Goal: Transaction & Acquisition: Purchase product/service

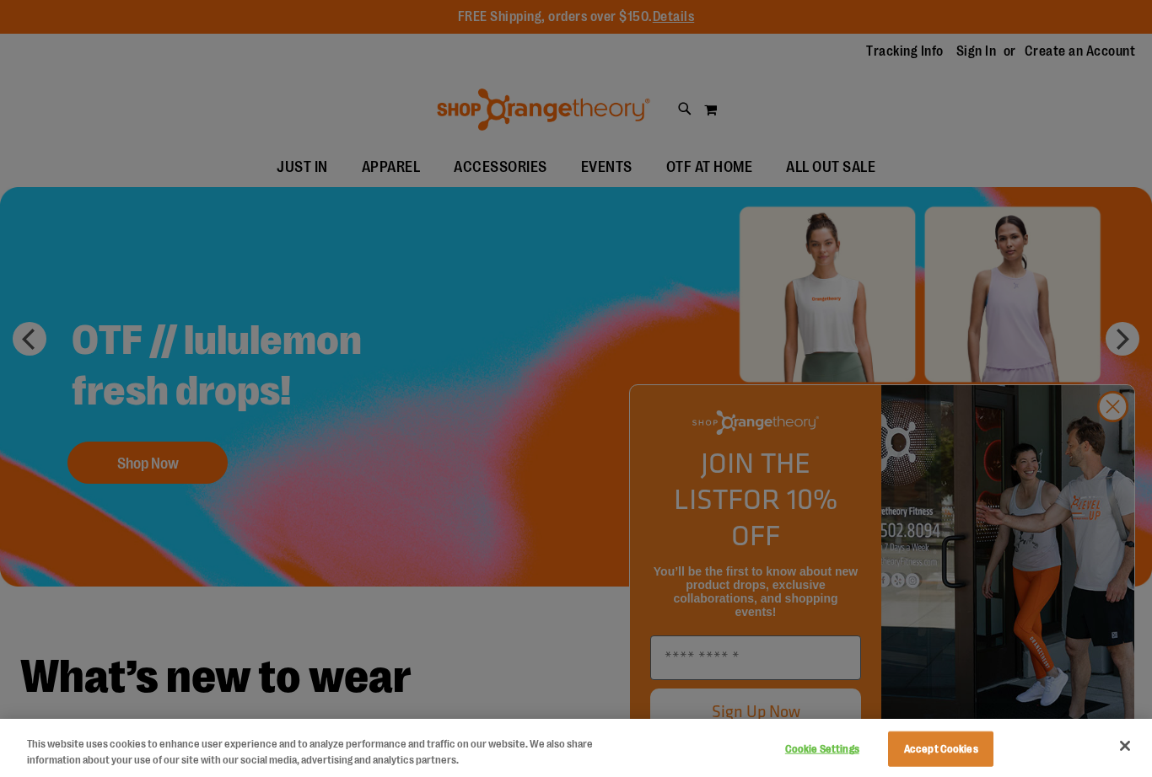
click at [1115, 439] on div at bounding box center [576, 388] width 1152 height 777
click at [941, 751] on button "Accept Cookies" at bounding box center [940, 749] width 105 height 35
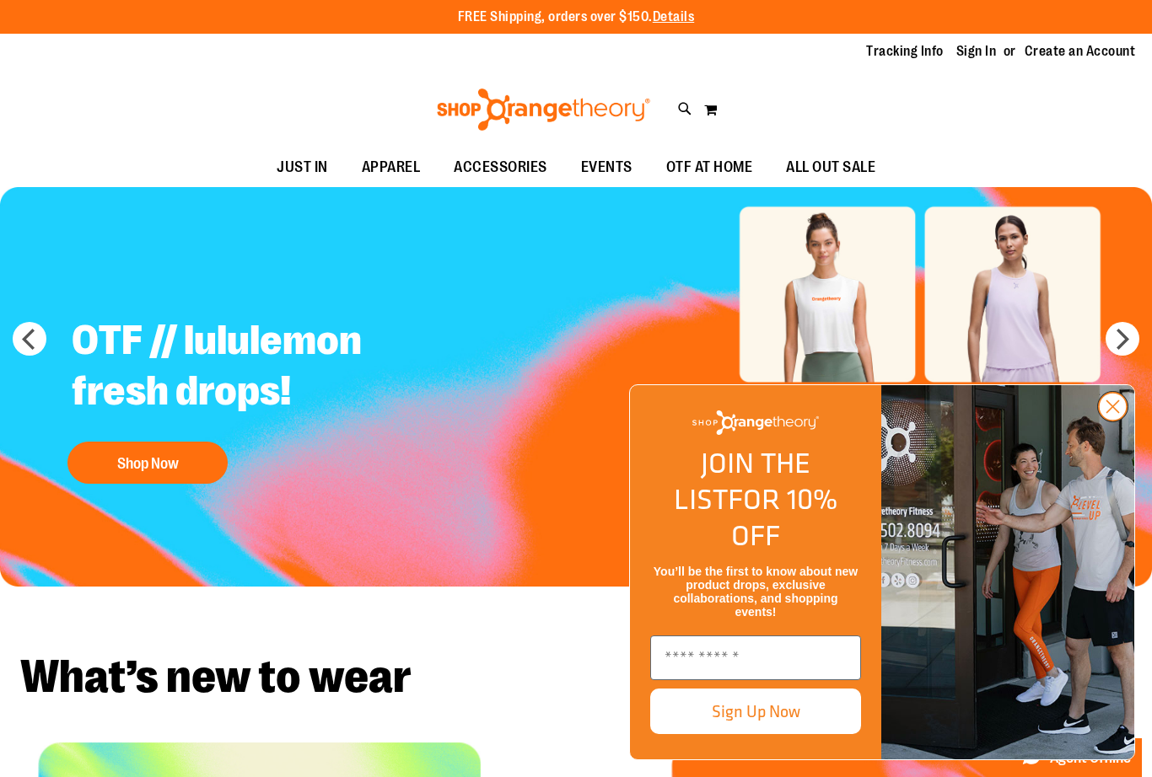
click at [1111, 413] on icon "Close dialog" at bounding box center [1113, 407] width 12 height 12
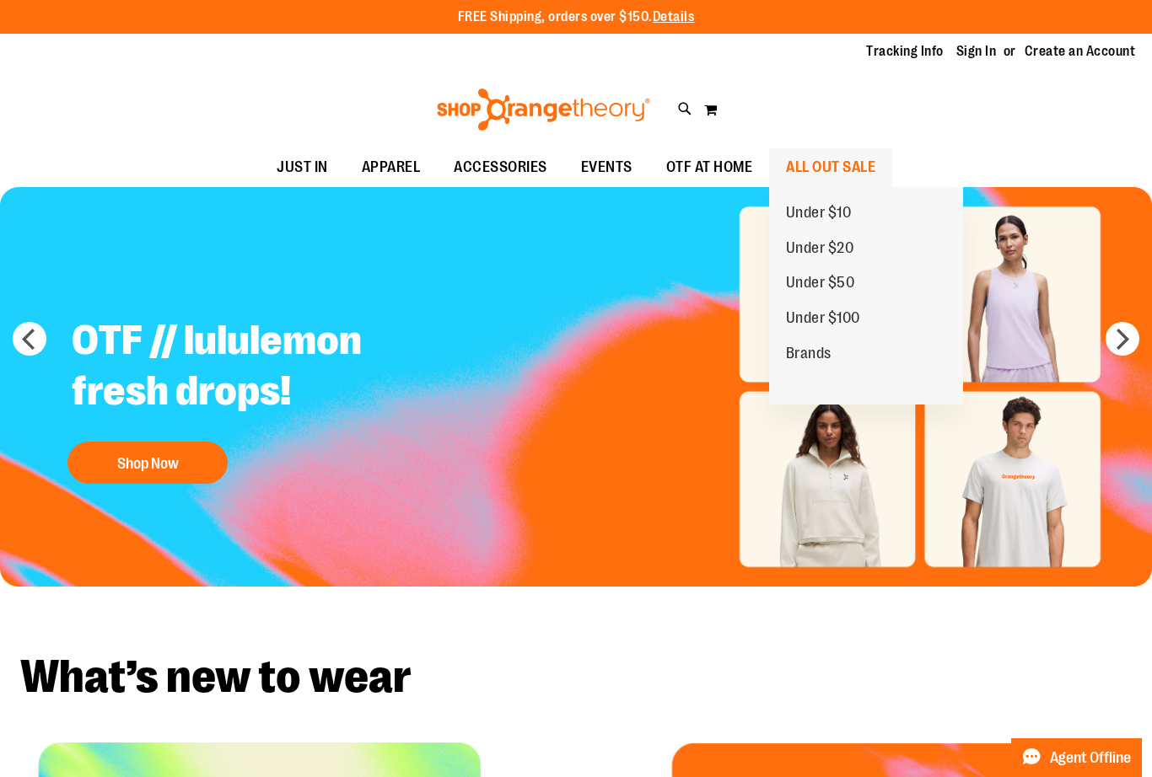
click at [842, 173] on span "ALL OUT SALE" at bounding box center [830, 167] width 89 height 38
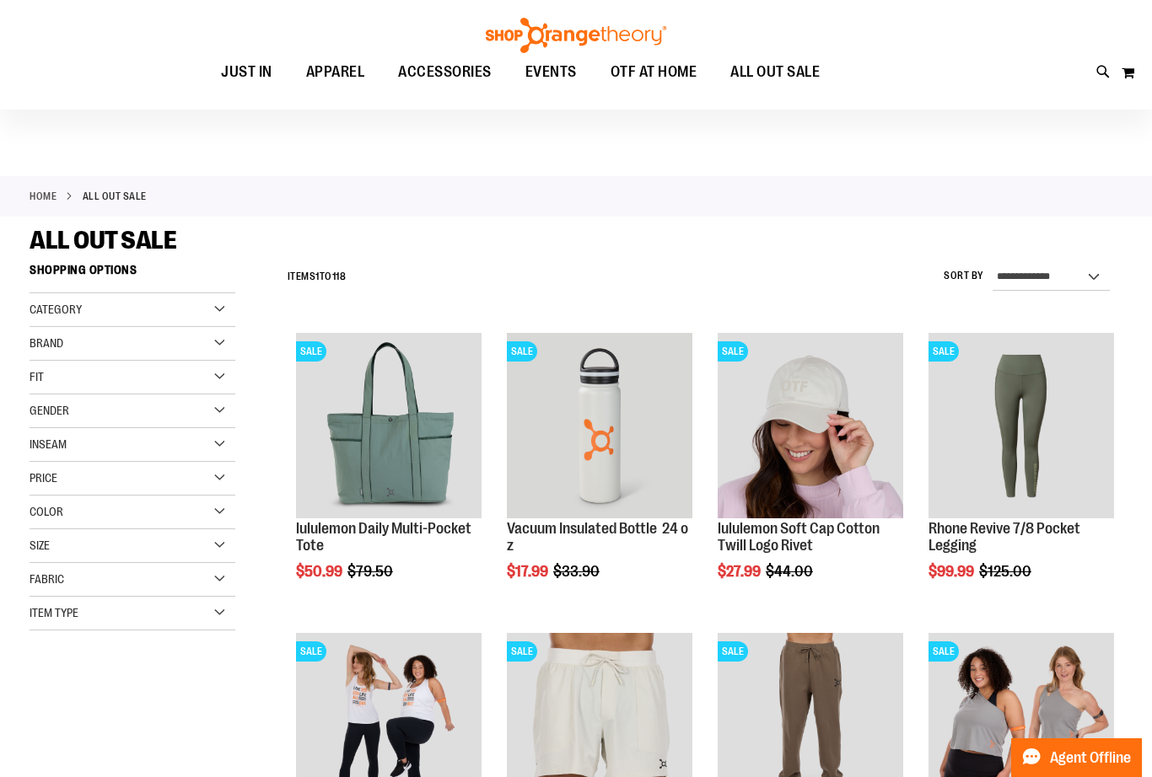
scroll to position [12, 0]
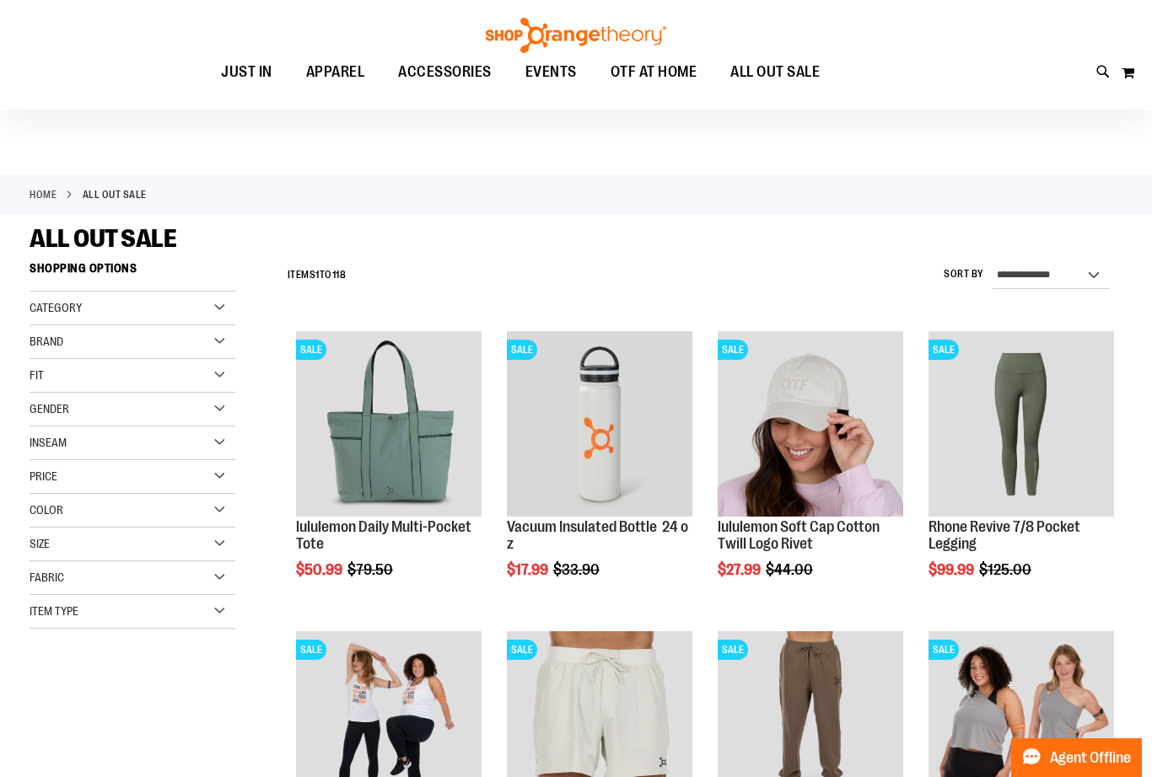
click at [215, 413] on div "Gender" at bounding box center [133, 410] width 206 height 34
click at [58, 446] on link "Men 6 items" at bounding box center [123, 444] width 197 height 18
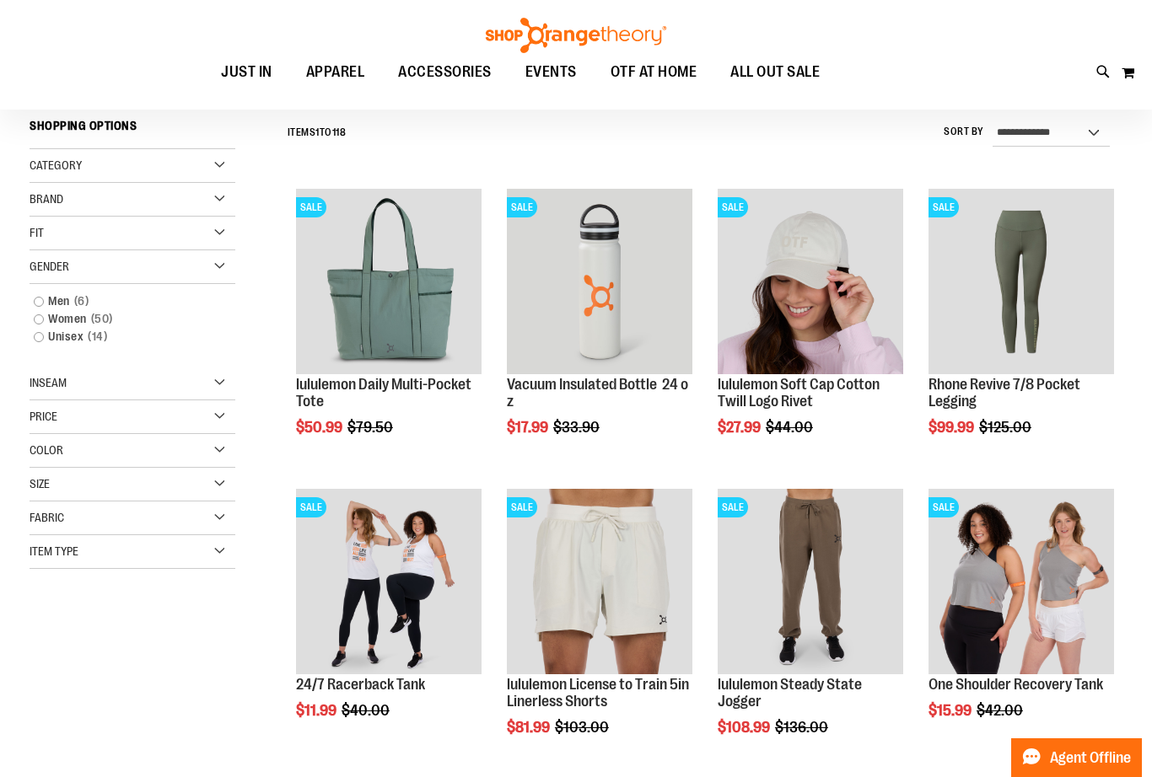
scroll to position [157, 0]
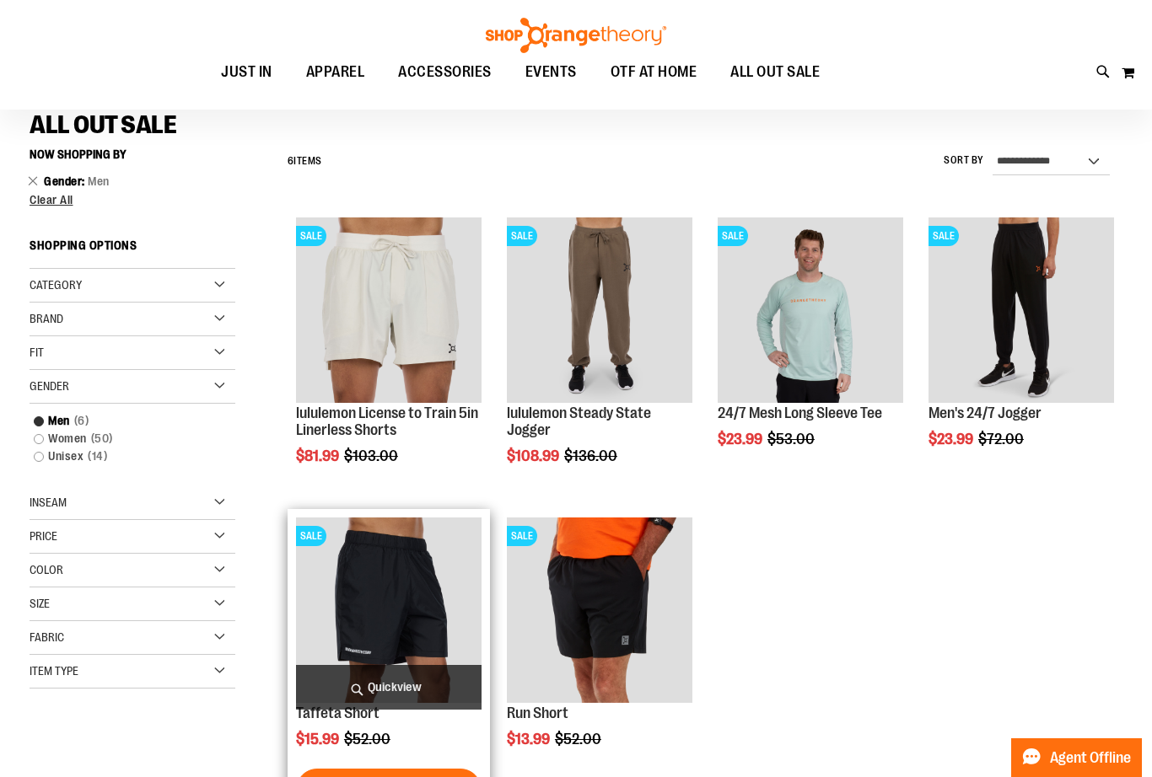
scroll to position [125, 0]
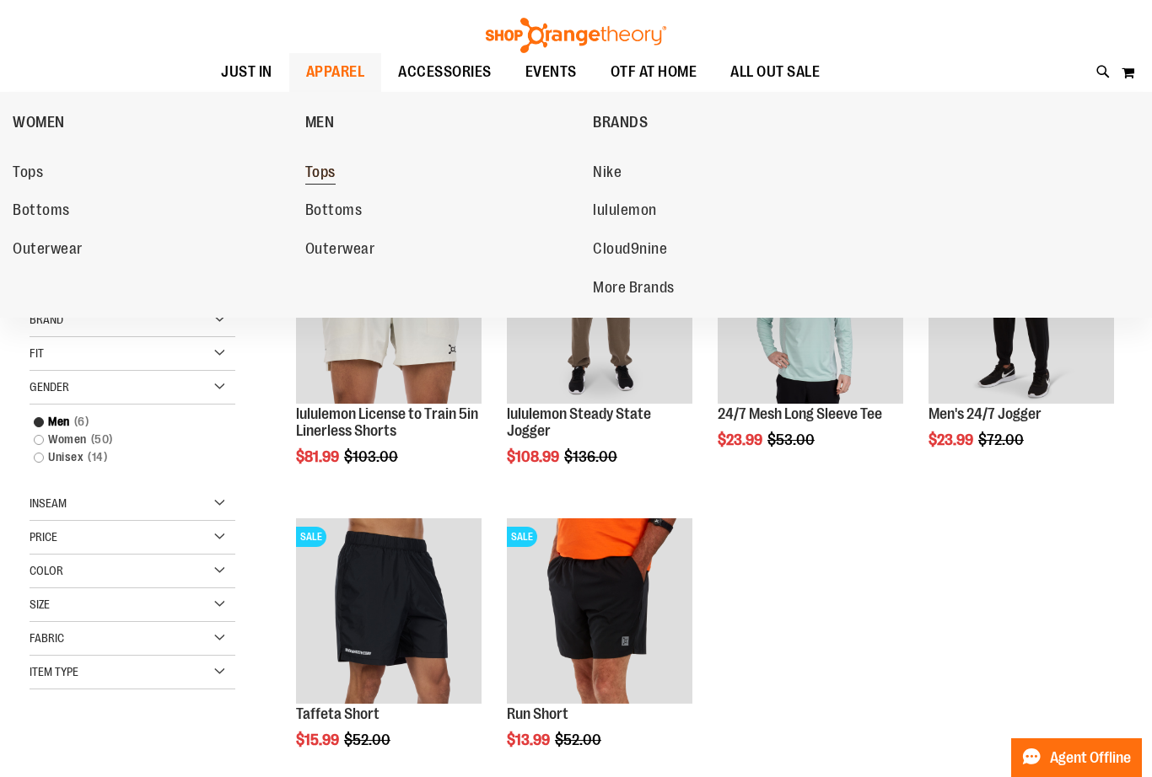
click at [320, 175] on span "Tops" at bounding box center [320, 174] width 30 height 21
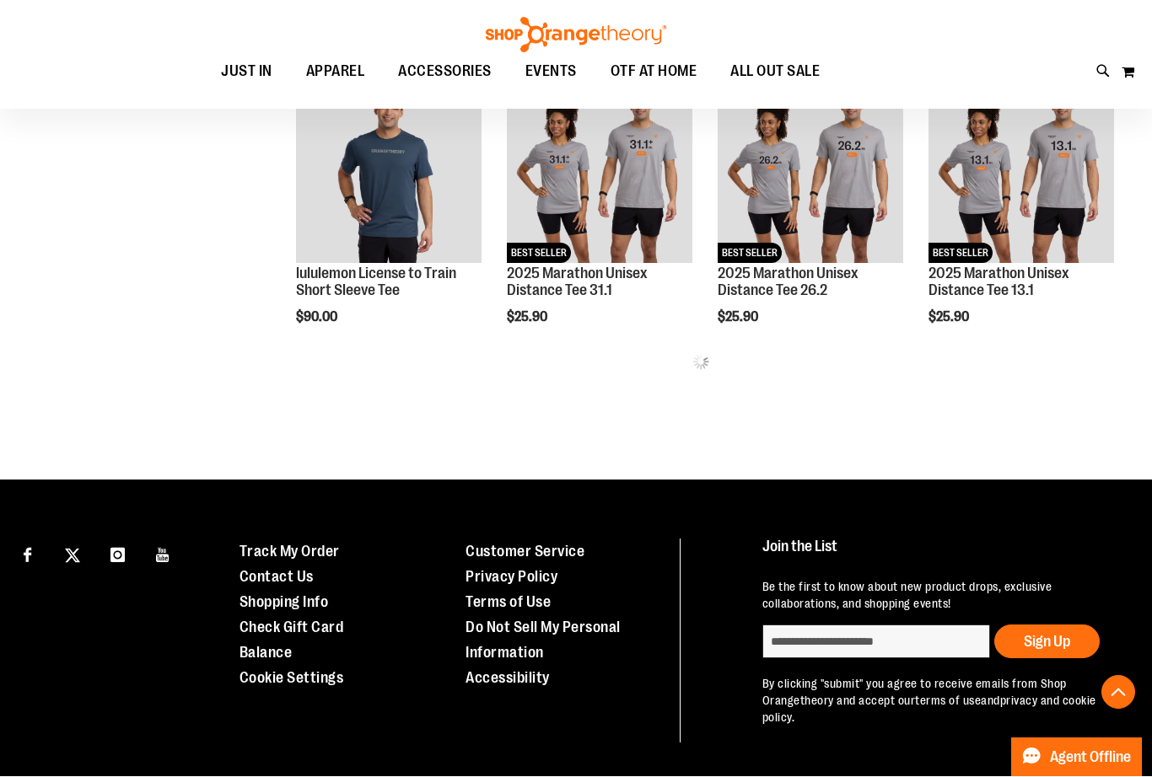
scroll to position [834, 0]
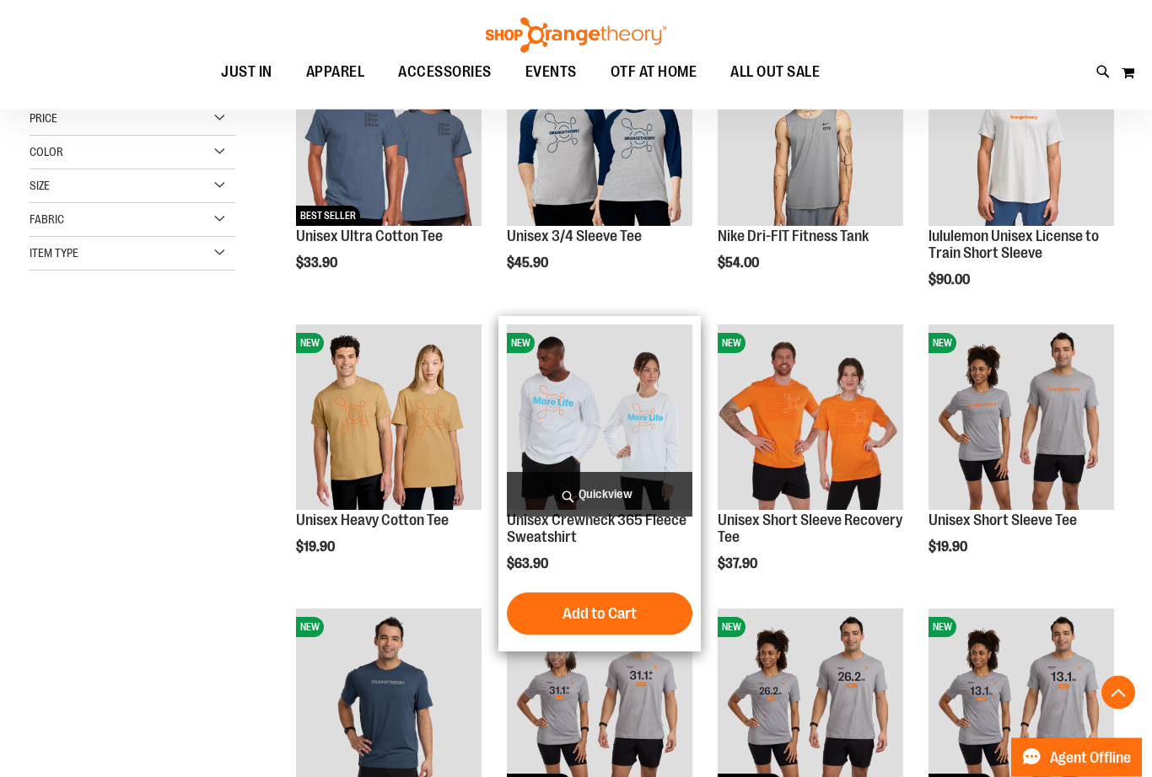
scroll to position [214, 0]
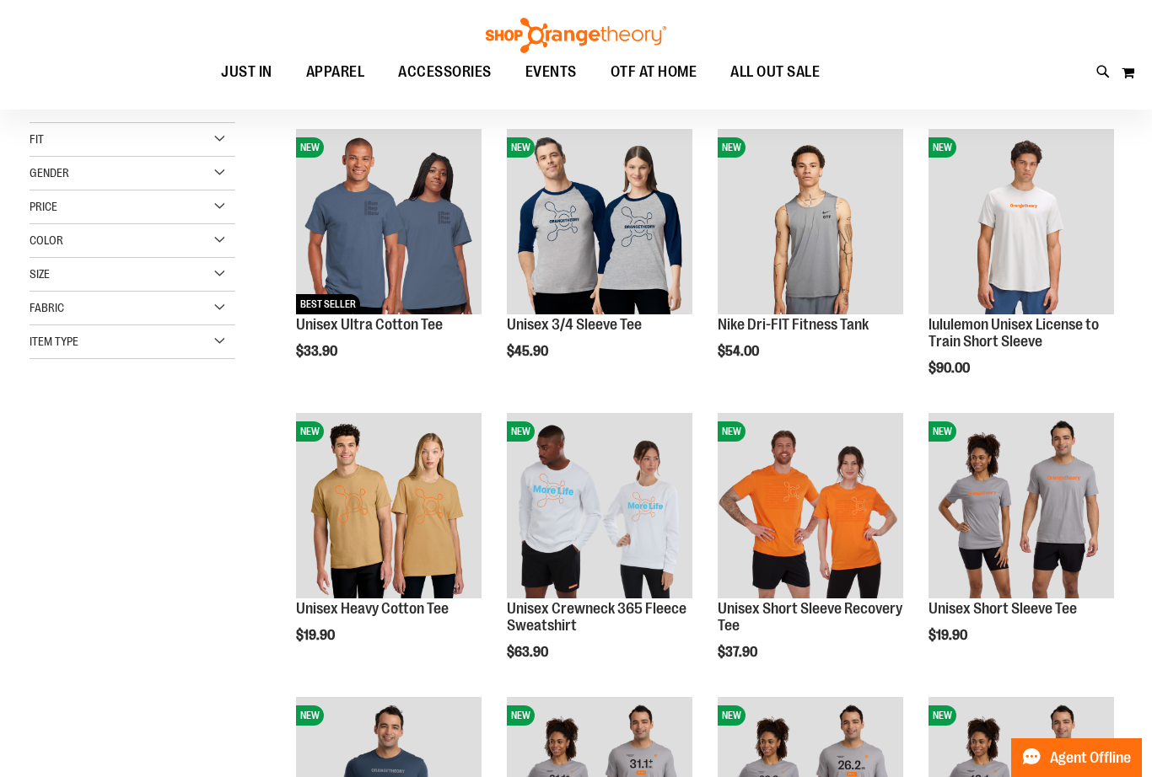
click at [219, 271] on div "Size" at bounding box center [133, 275] width 206 height 34
click at [138, 314] on div "L" at bounding box center [135, 316] width 25 height 25
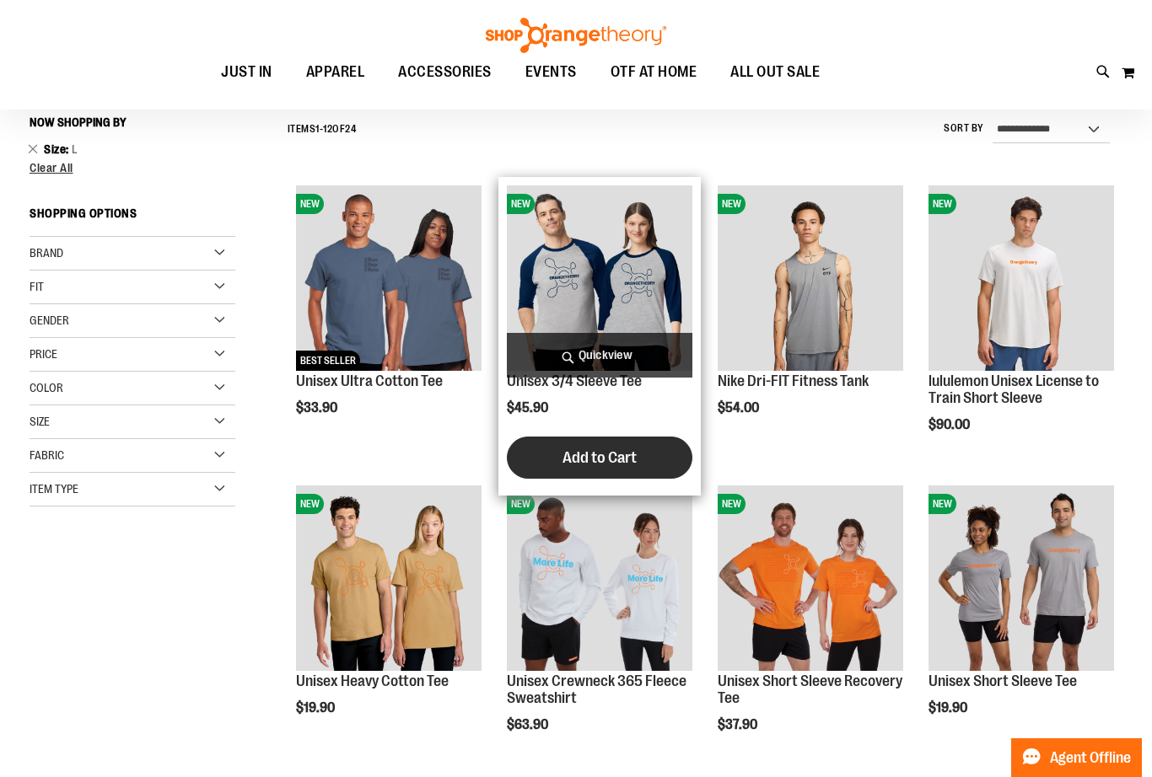
scroll to position [157, 0]
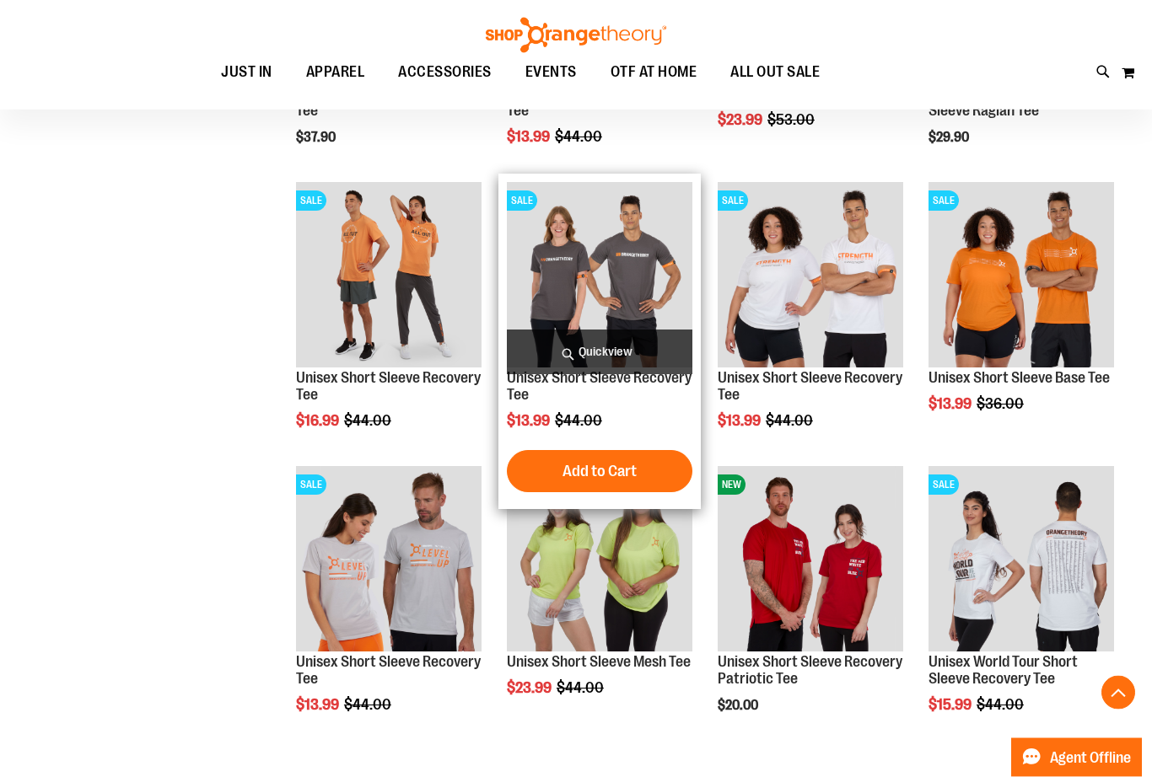
scroll to position [1265, 0]
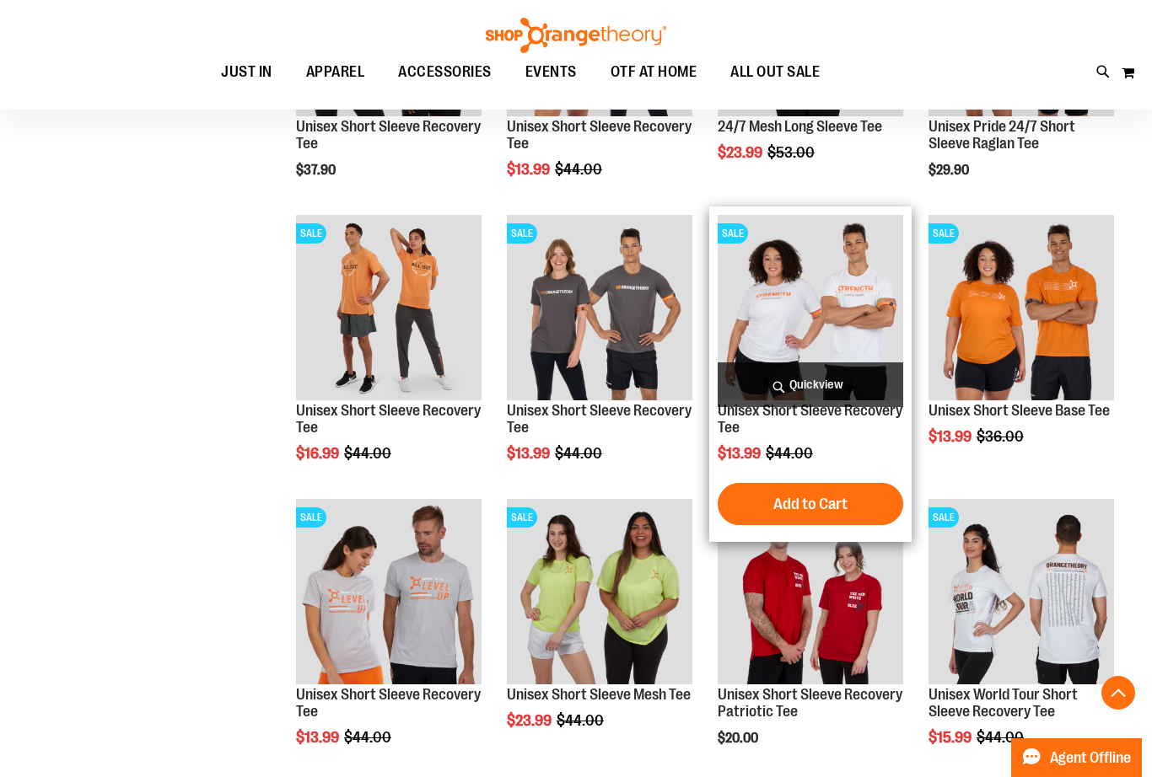
click at [763, 330] on img "product" at bounding box center [811, 308] width 186 height 186
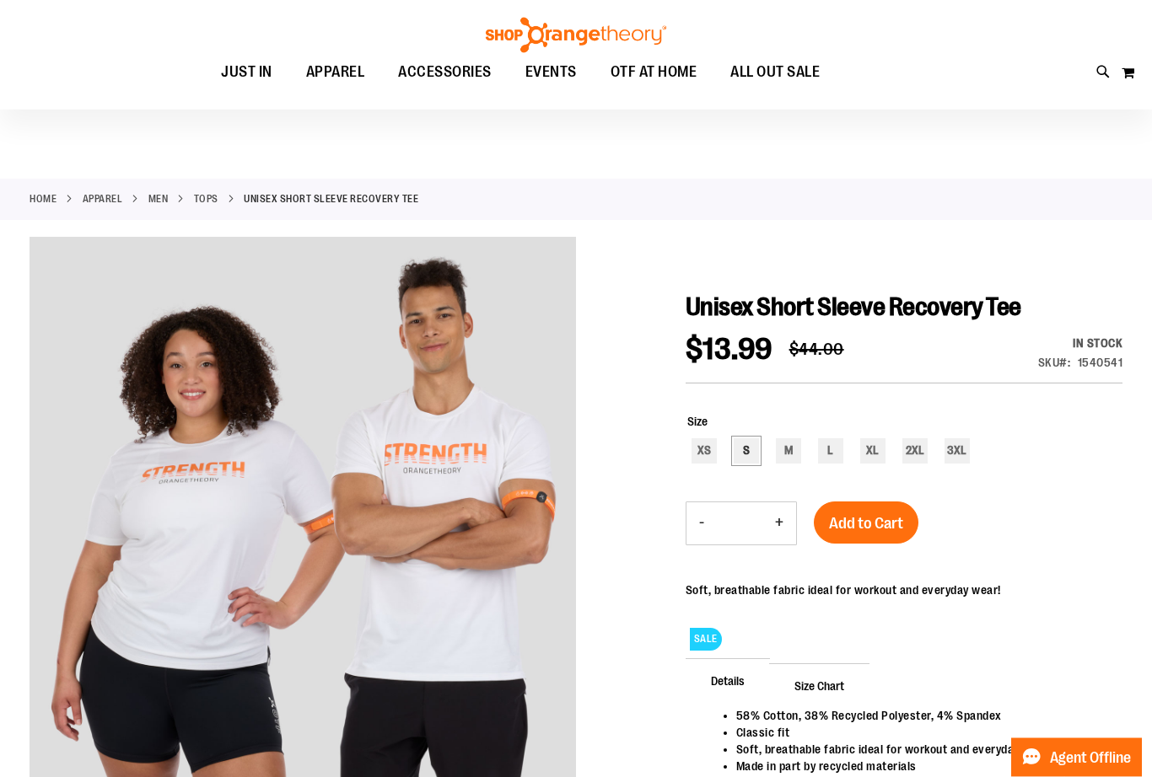
scroll to position [8, 0]
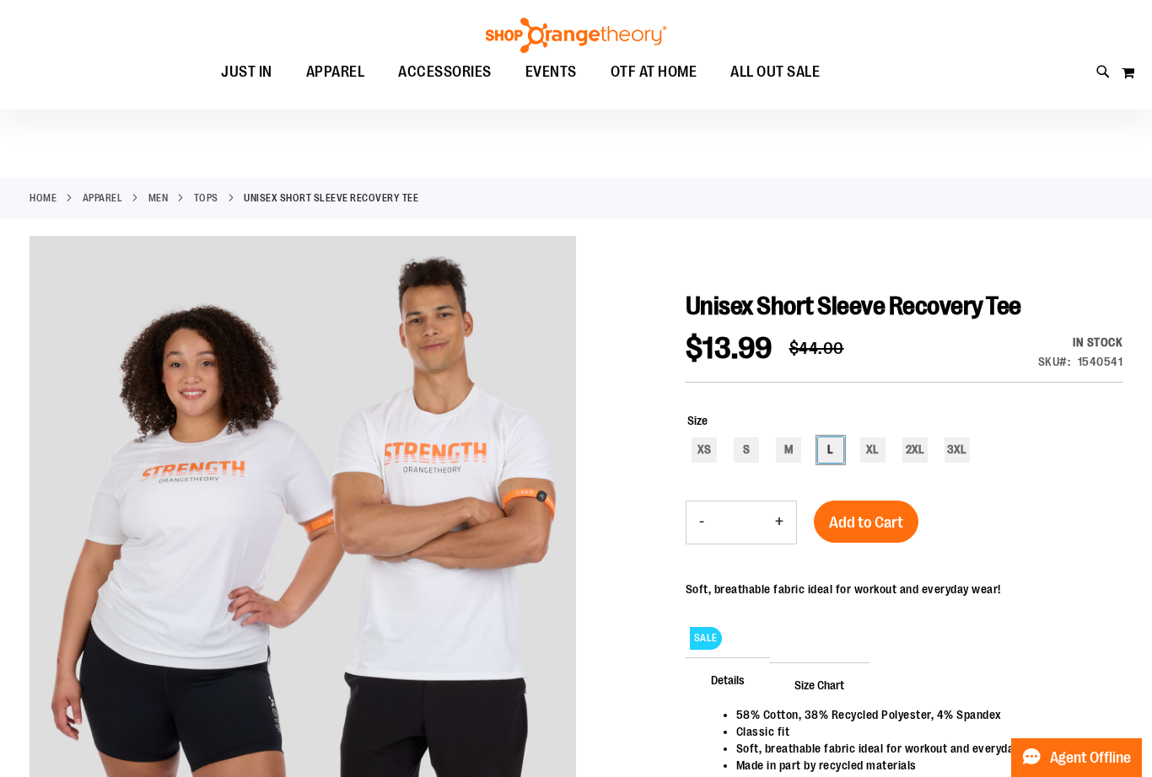
click at [837, 452] on div "L" at bounding box center [830, 450] width 25 height 25
type input "***"
click at [854, 509] on button "Add to Cart" at bounding box center [866, 522] width 105 height 42
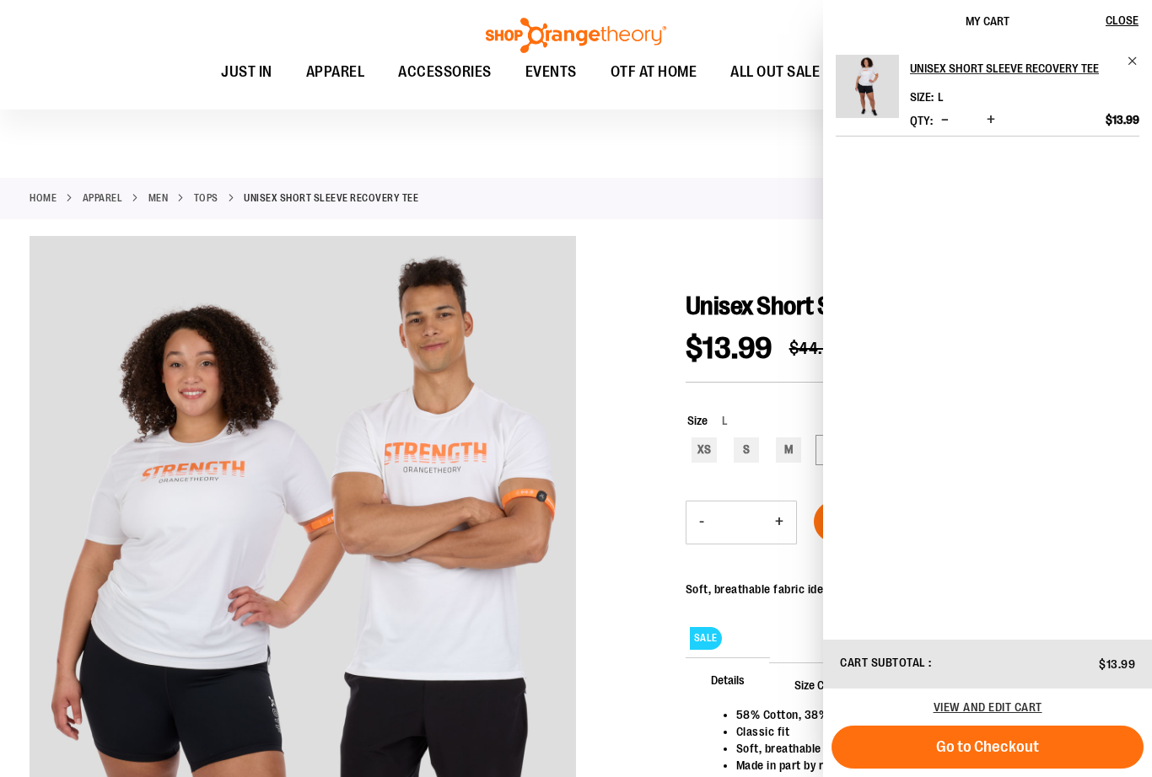
click at [616, 178] on div "Home APPAREL MEN Tops Unisex Short Sleeve Recovery Tee" at bounding box center [576, 198] width 1152 height 41
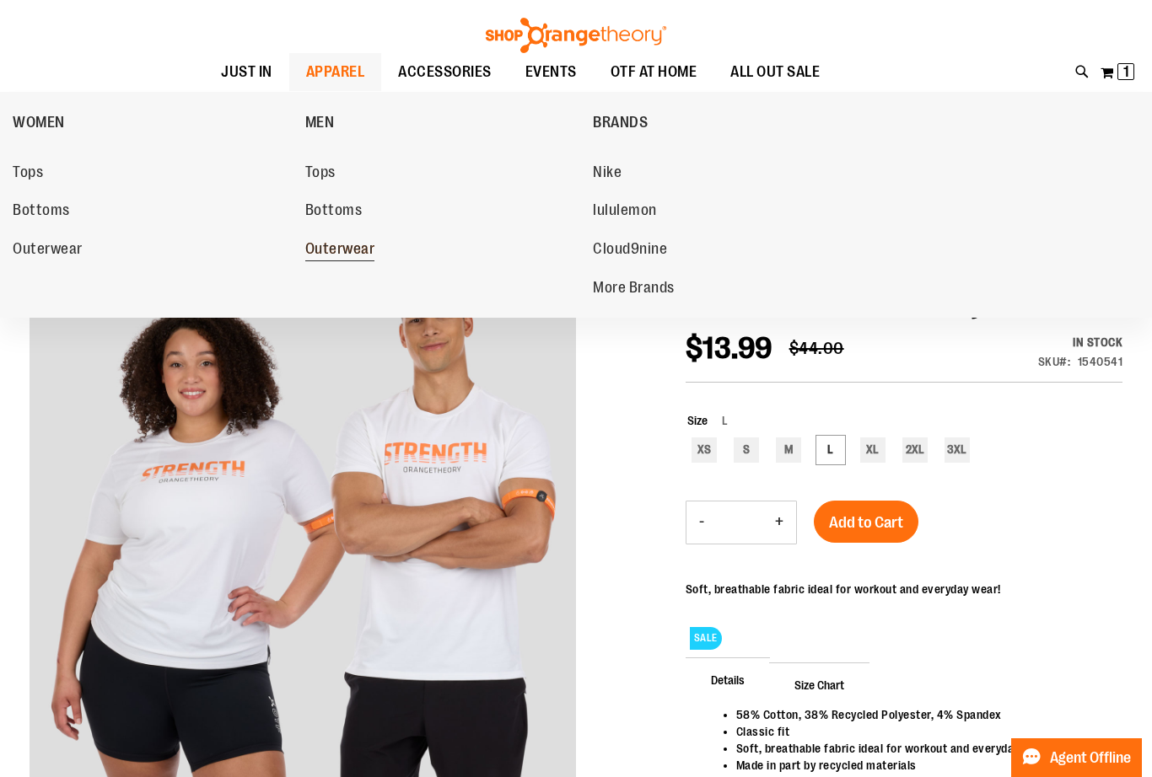
click at [329, 244] on span "Outerwear" at bounding box center [340, 250] width 70 height 21
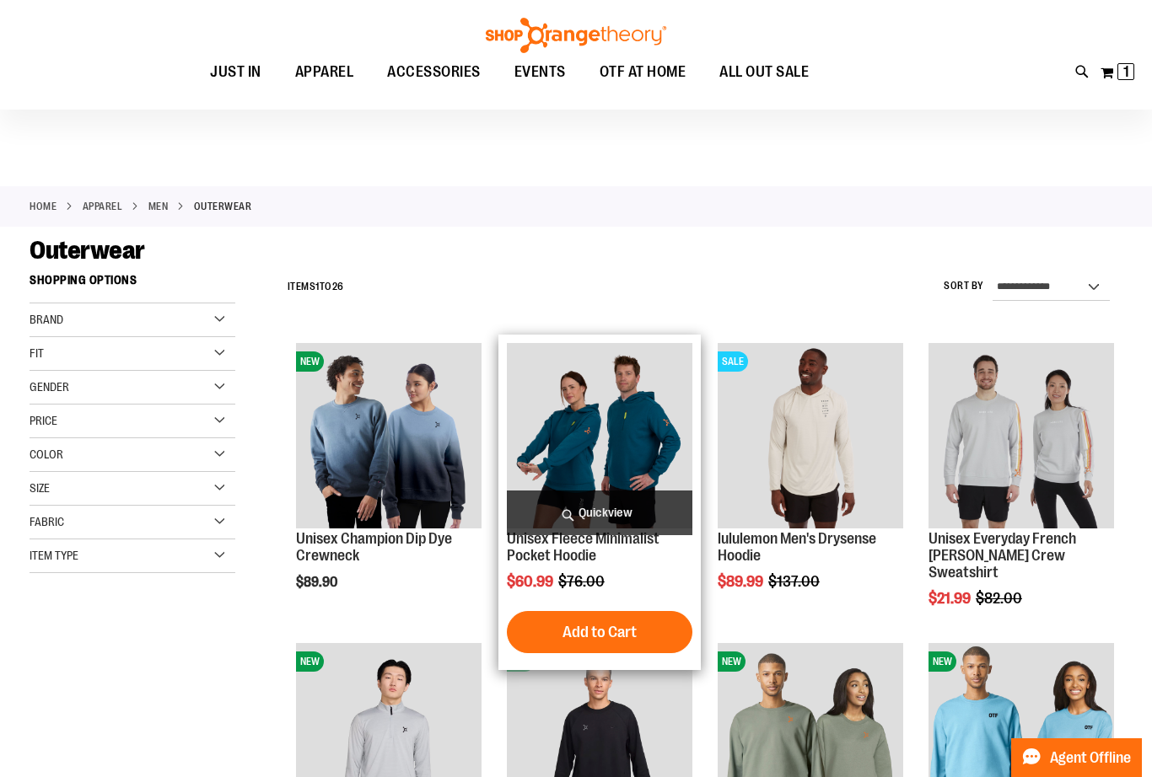
scroll to position [2, 0]
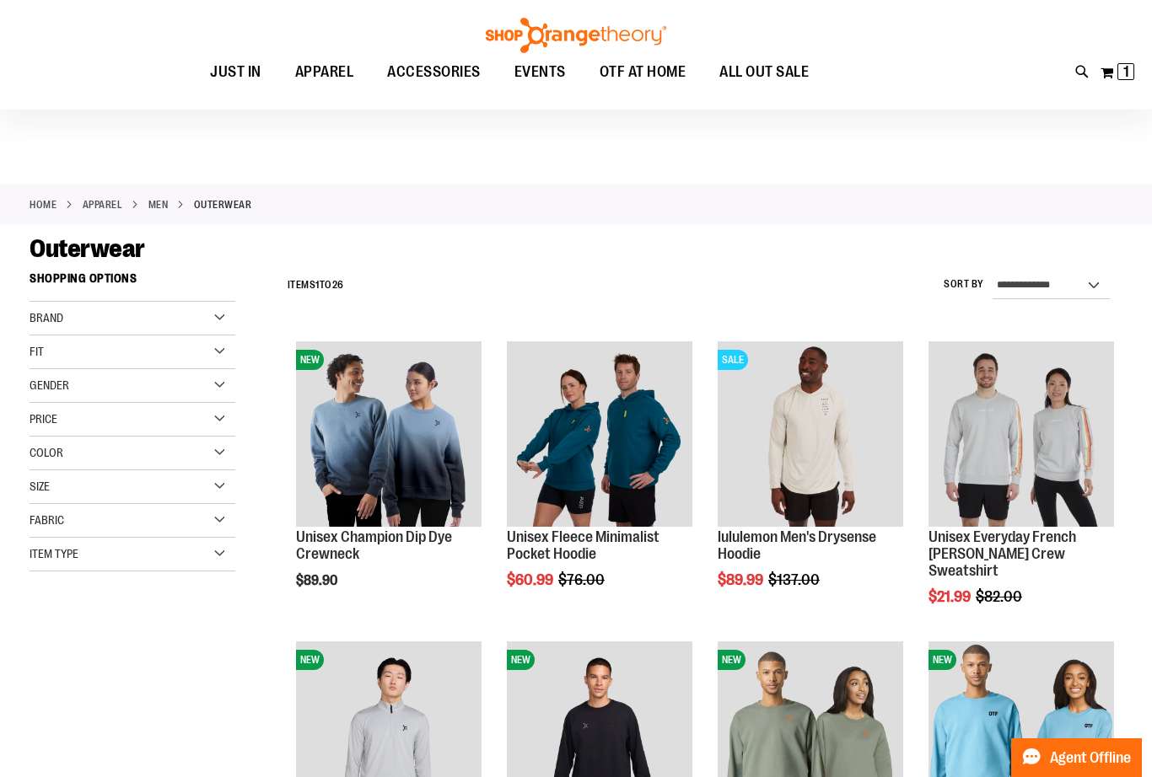
click at [218, 385] on div "Gender" at bounding box center [133, 386] width 206 height 34
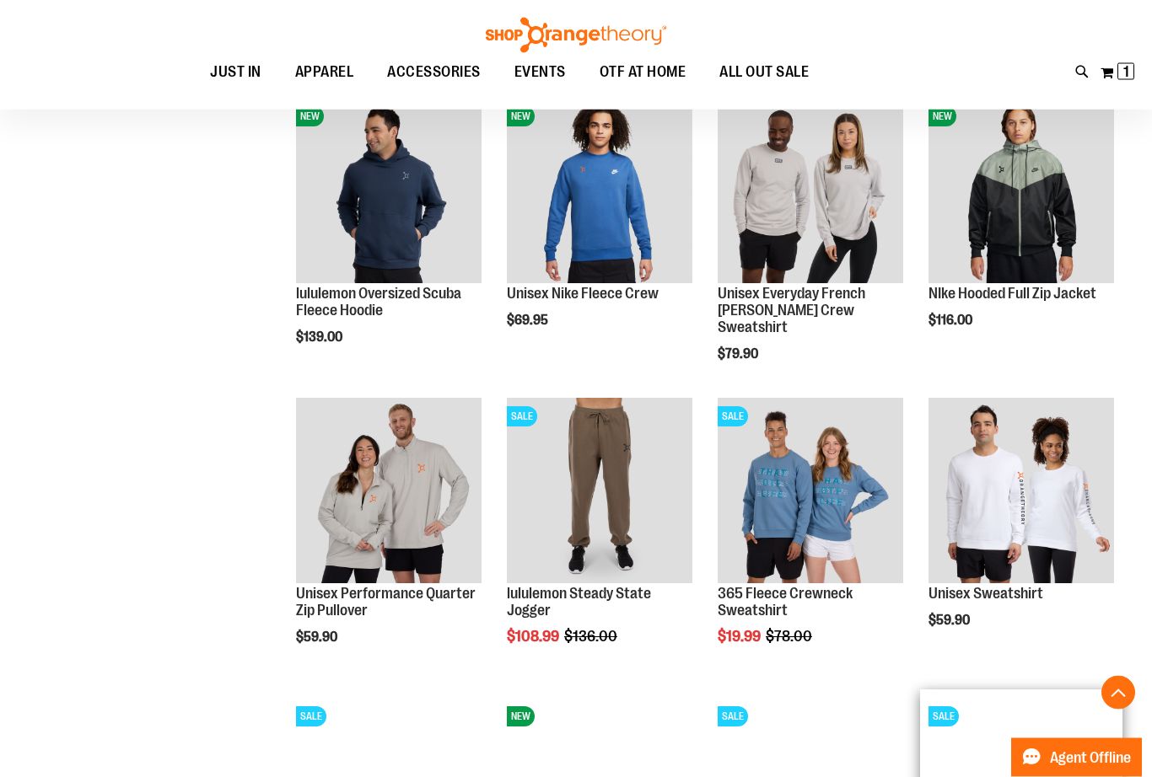
scroll to position [898, 0]
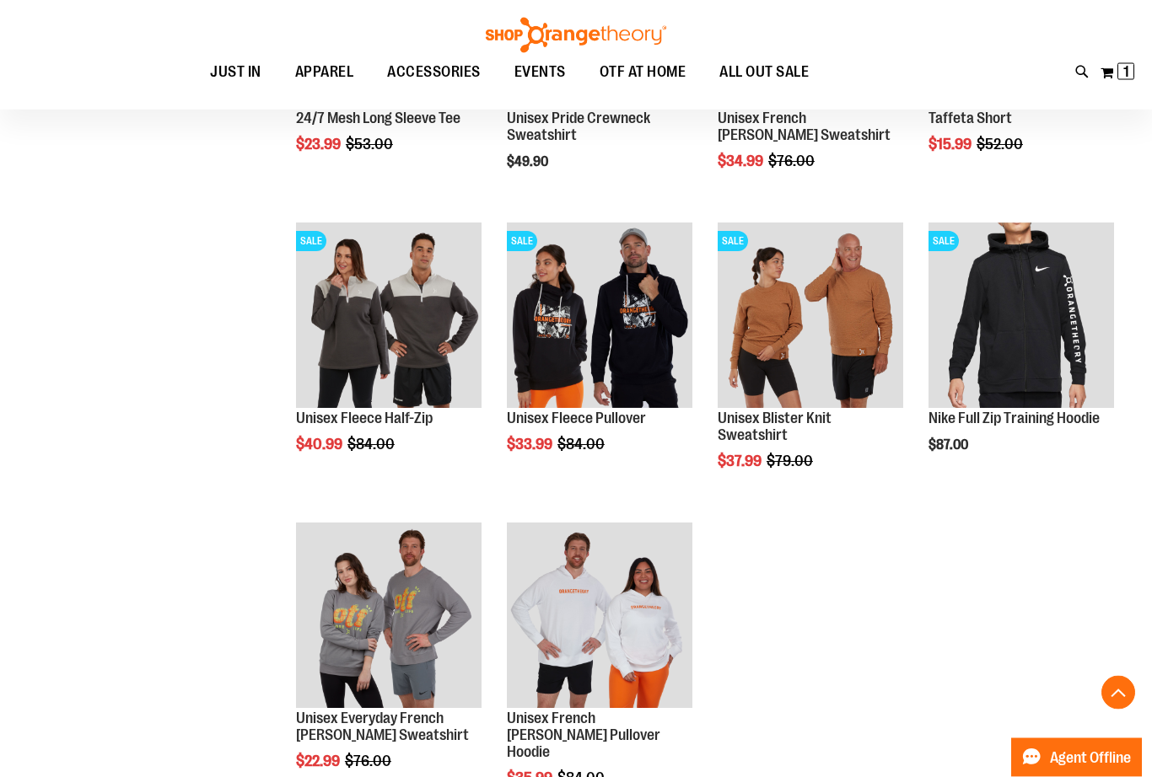
scroll to position [1622, 0]
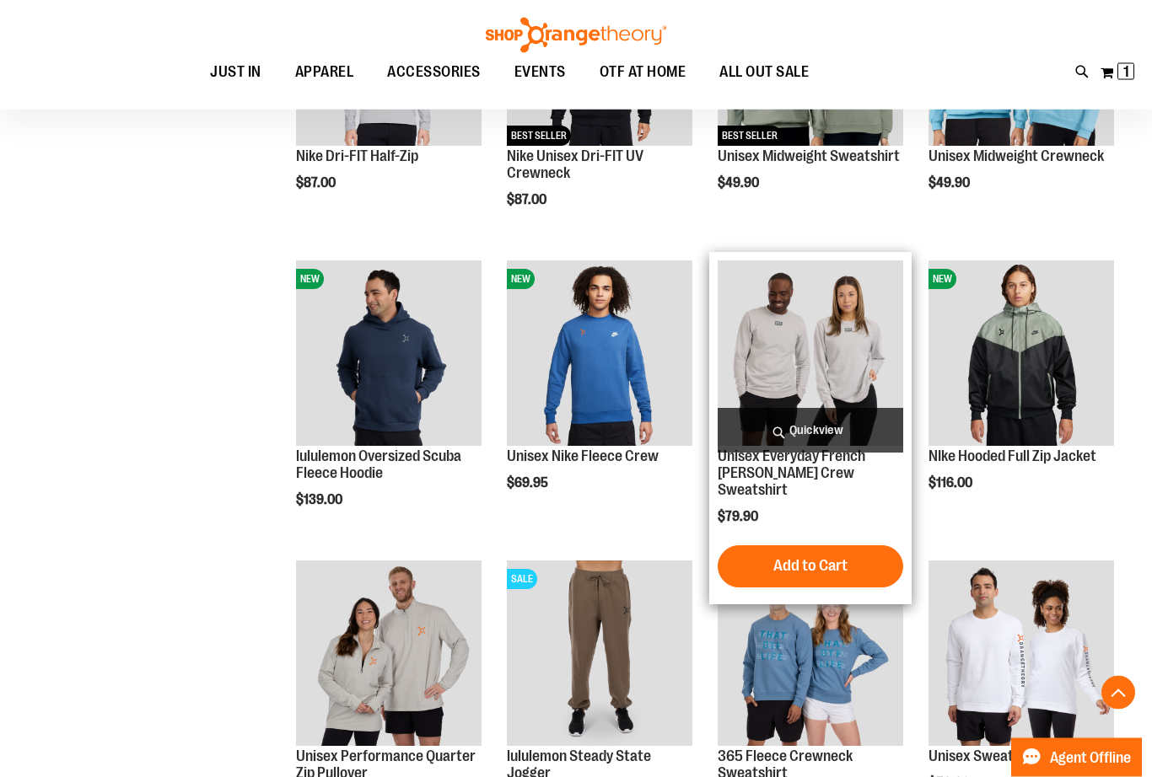
scroll to position [96, 0]
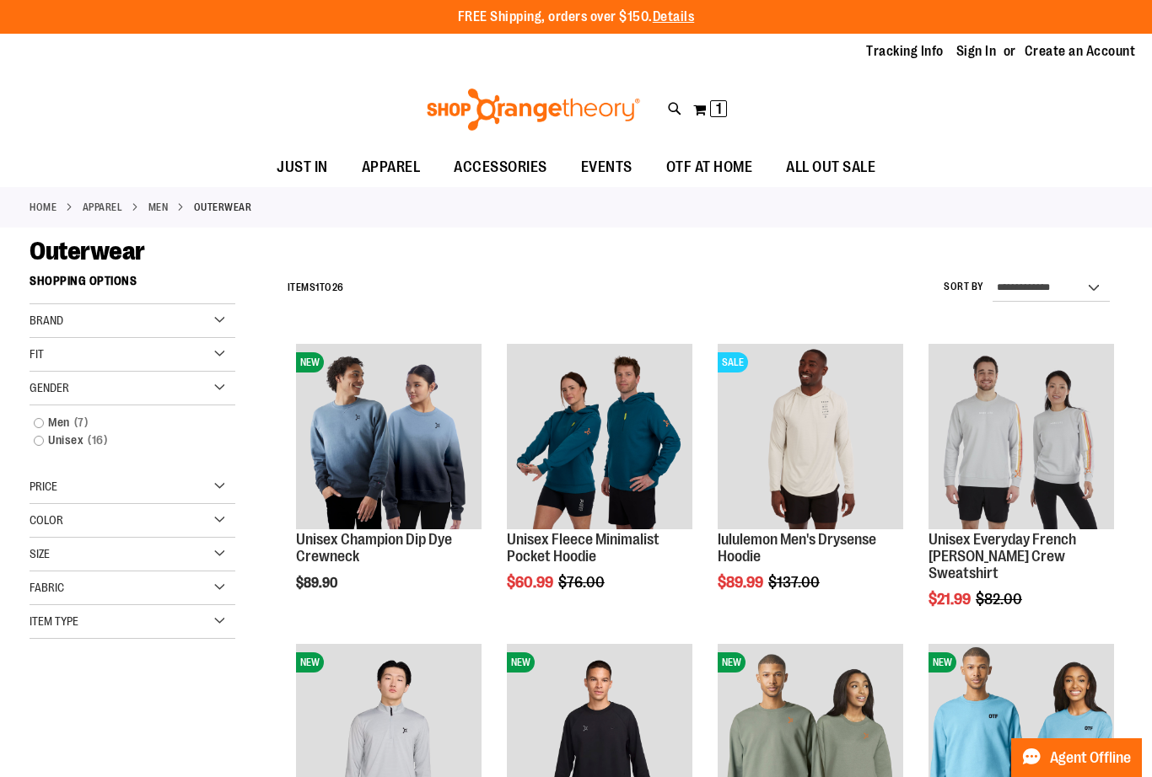
click at [218, 548] on div "Size" at bounding box center [133, 555] width 206 height 34
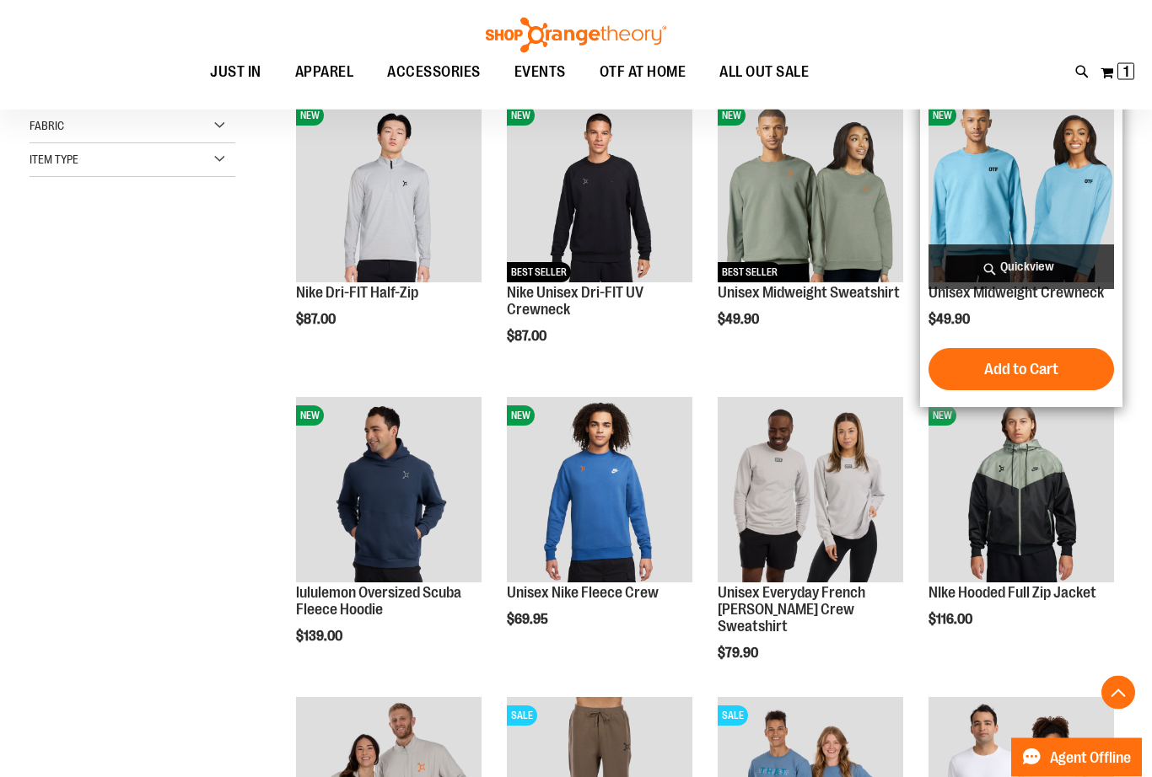
scroll to position [546, 0]
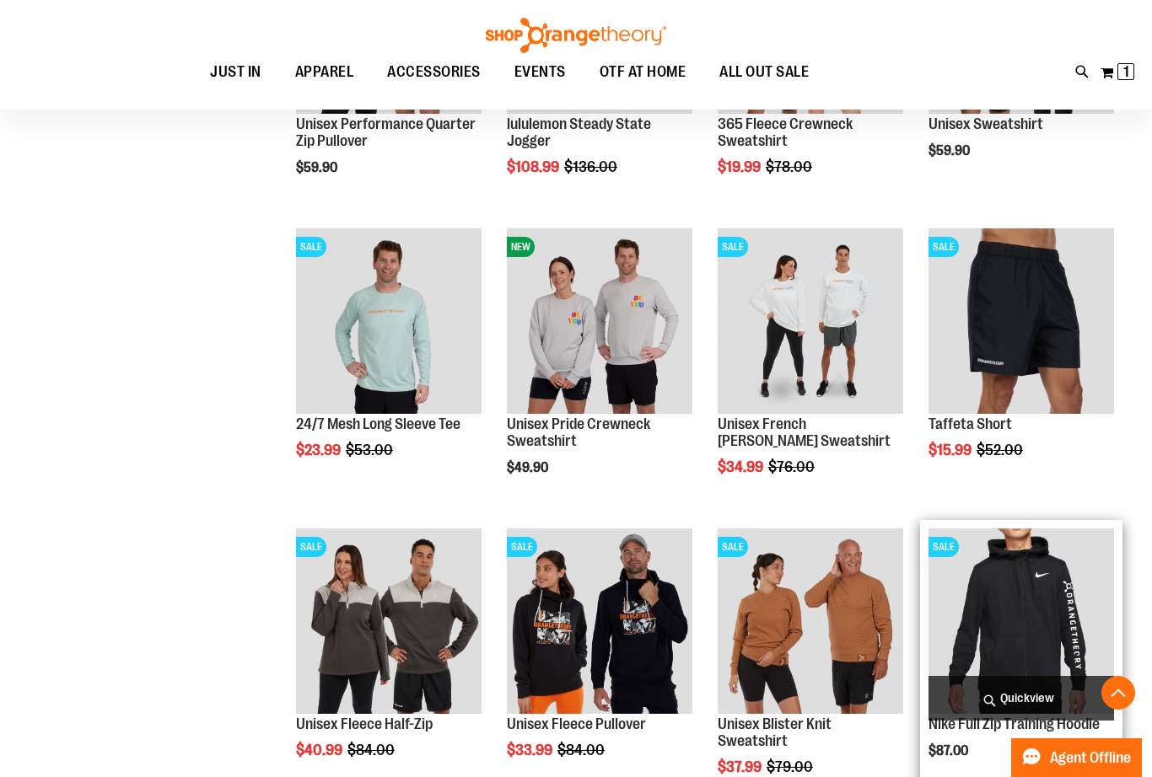
scroll to position [1348, 0]
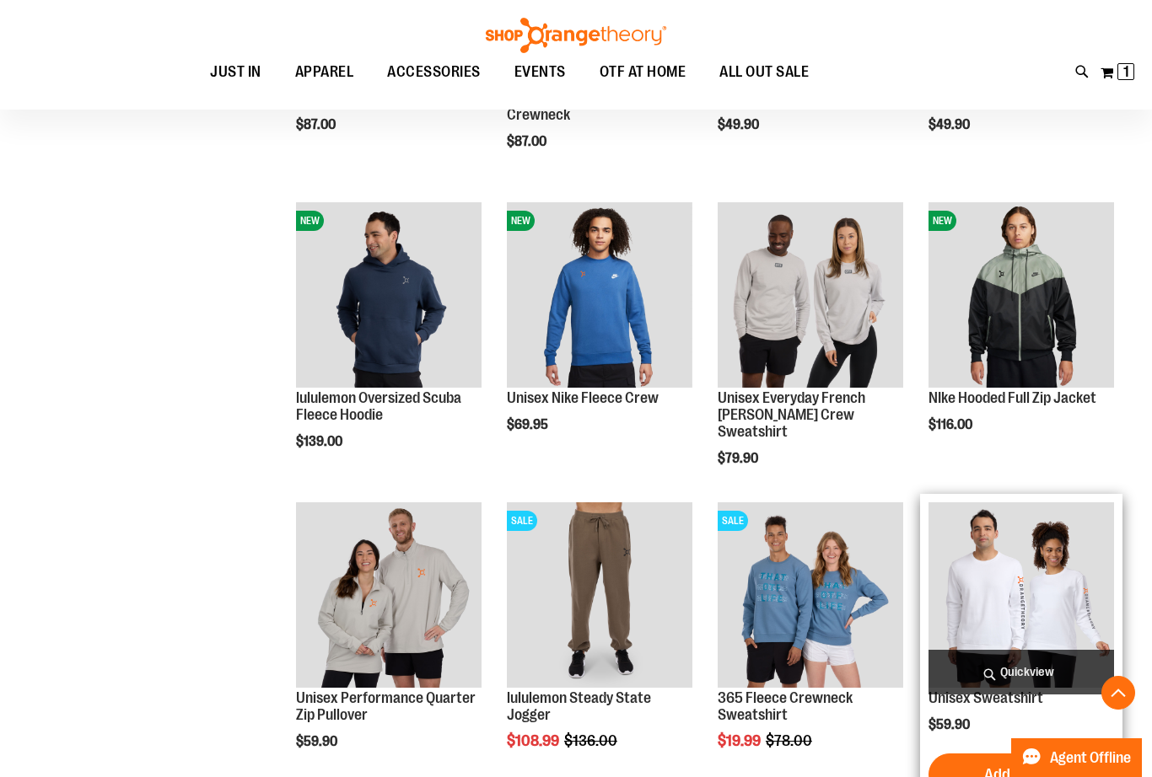
scroll to position [724, 0]
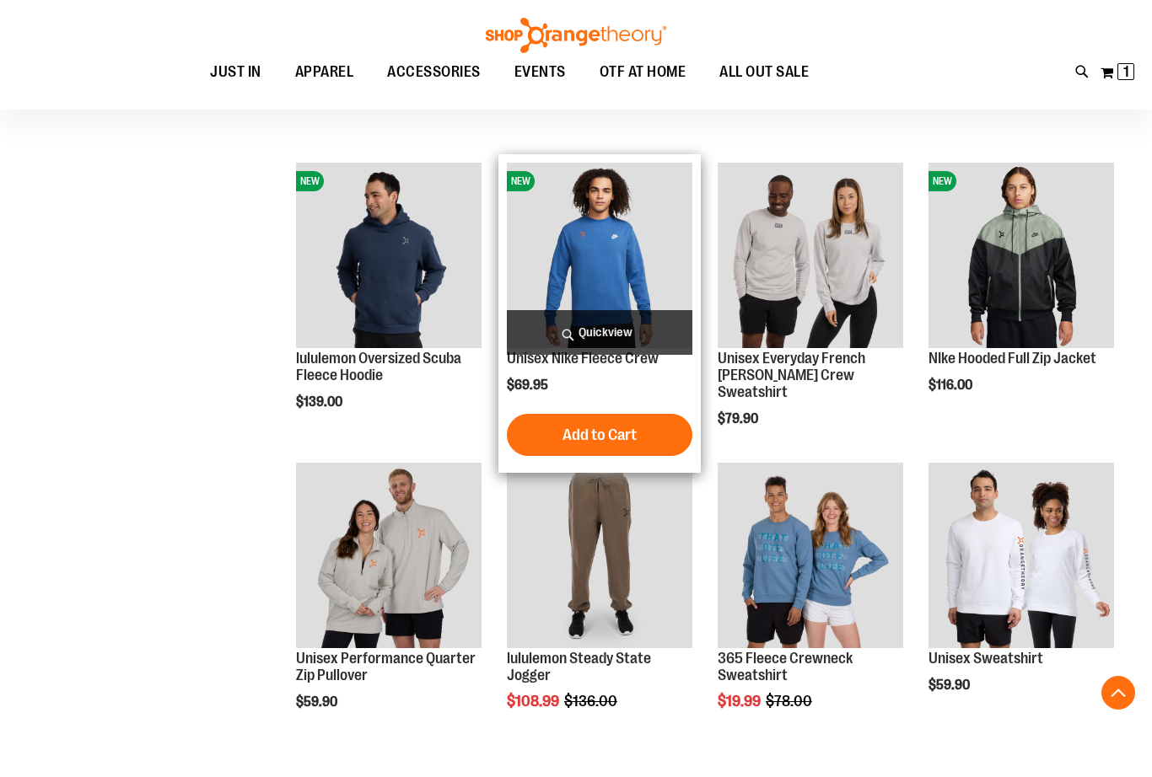
scroll to position [780, 0]
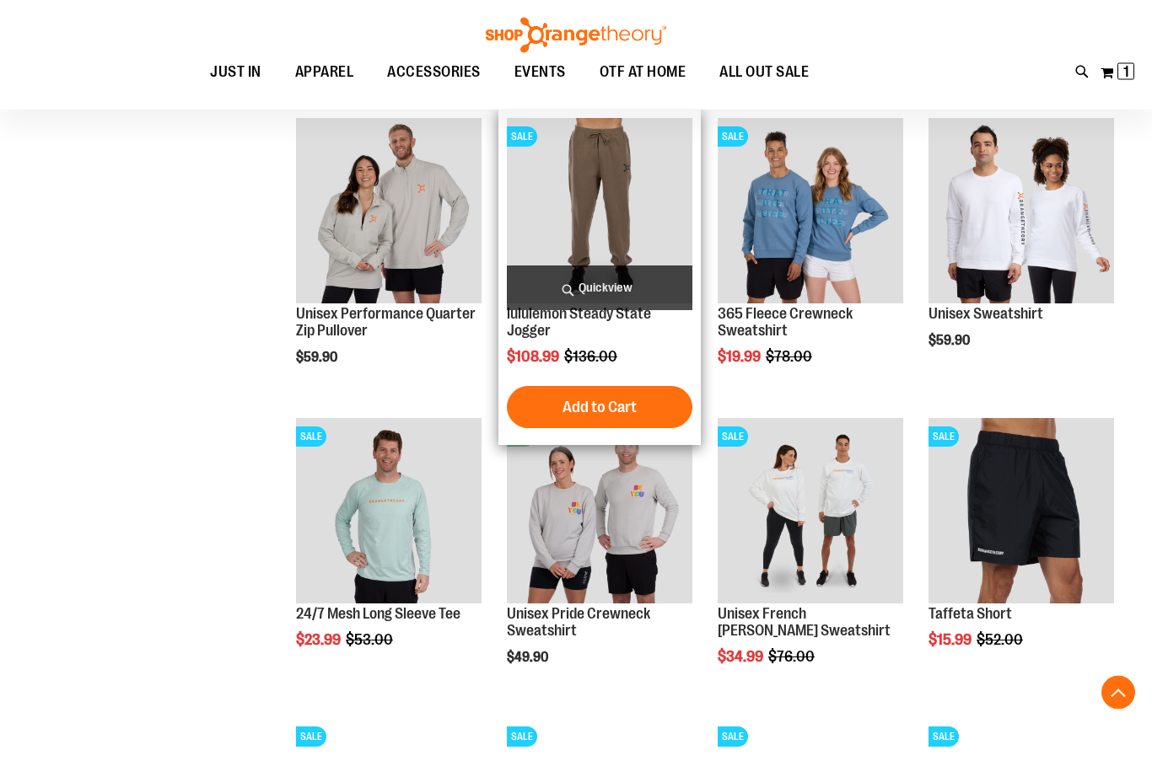
scroll to position [1180, 0]
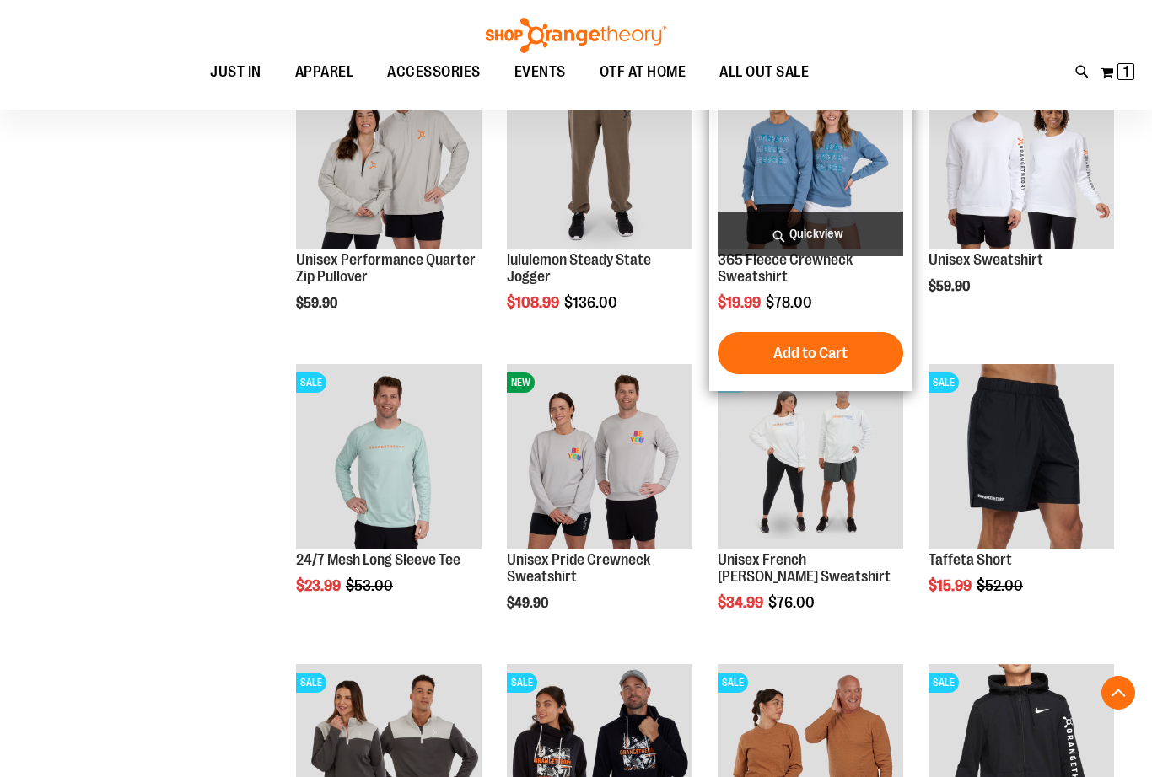
click at [805, 193] on img "product" at bounding box center [811, 157] width 186 height 186
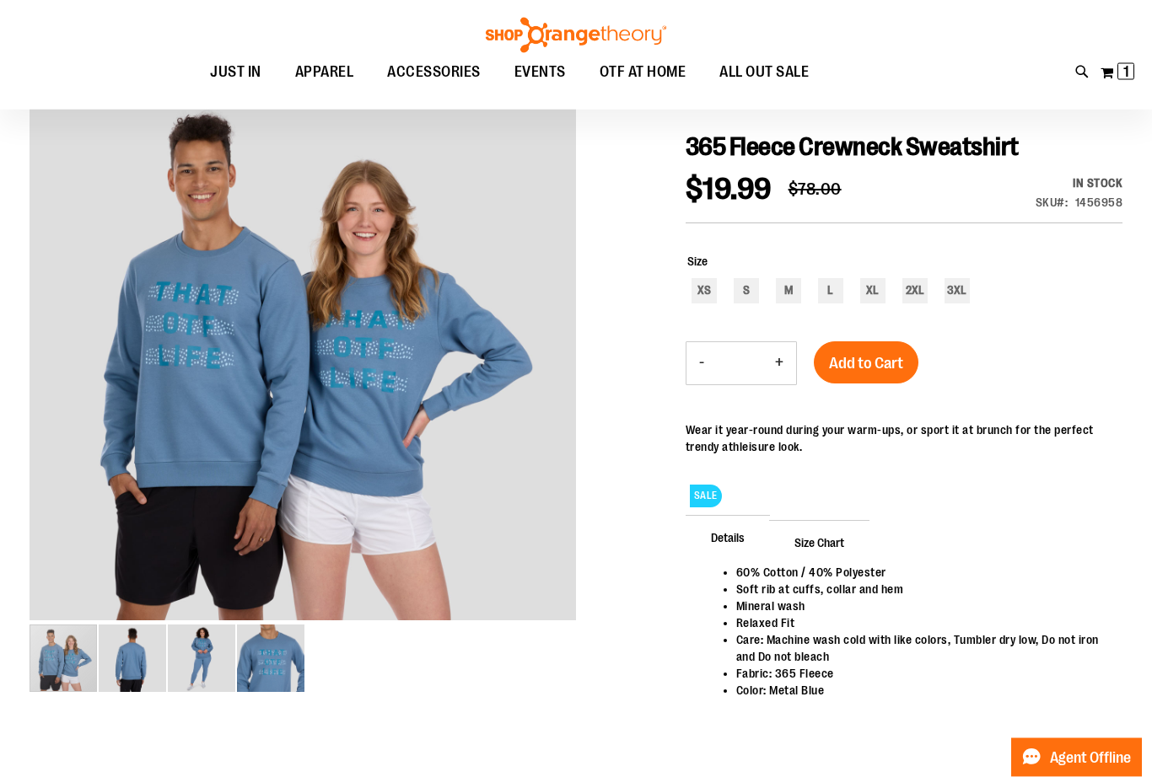
scroll to position [167, 0]
click at [783, 287] on div "M" at bounding box center [788, 291] width 25 height 25
type input "***"
click at [854, 367] on span "Add to Cart" at bounding box center [866, 364] width 74 height 19
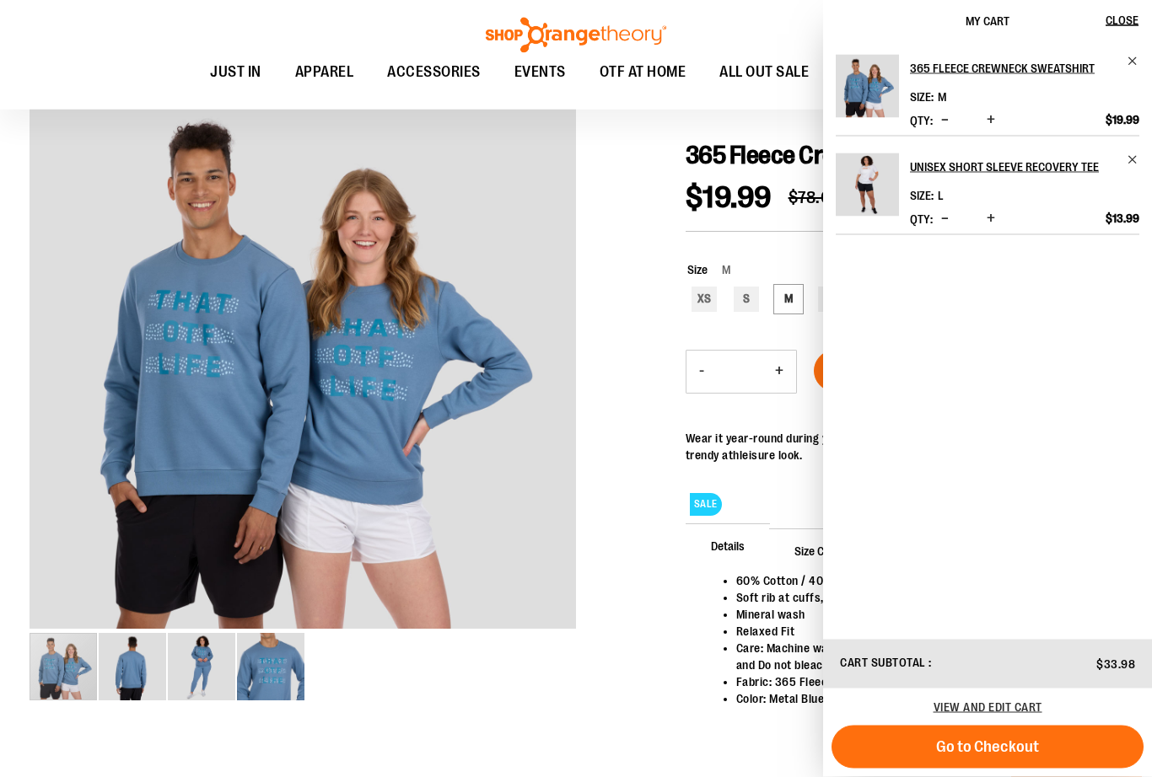
scroll to position [159, 0]
click at [607, 348] on div at bounding box center [576, 430] width 1093 height 691
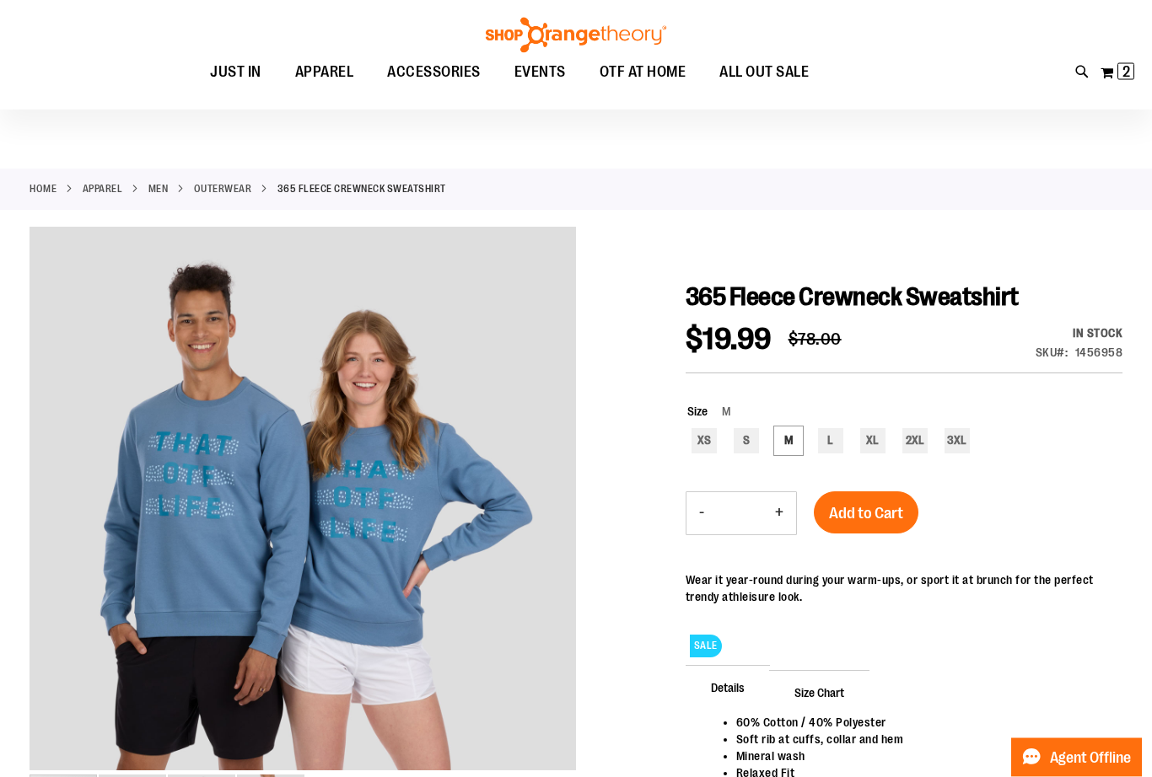
scroll to position [0, 0]
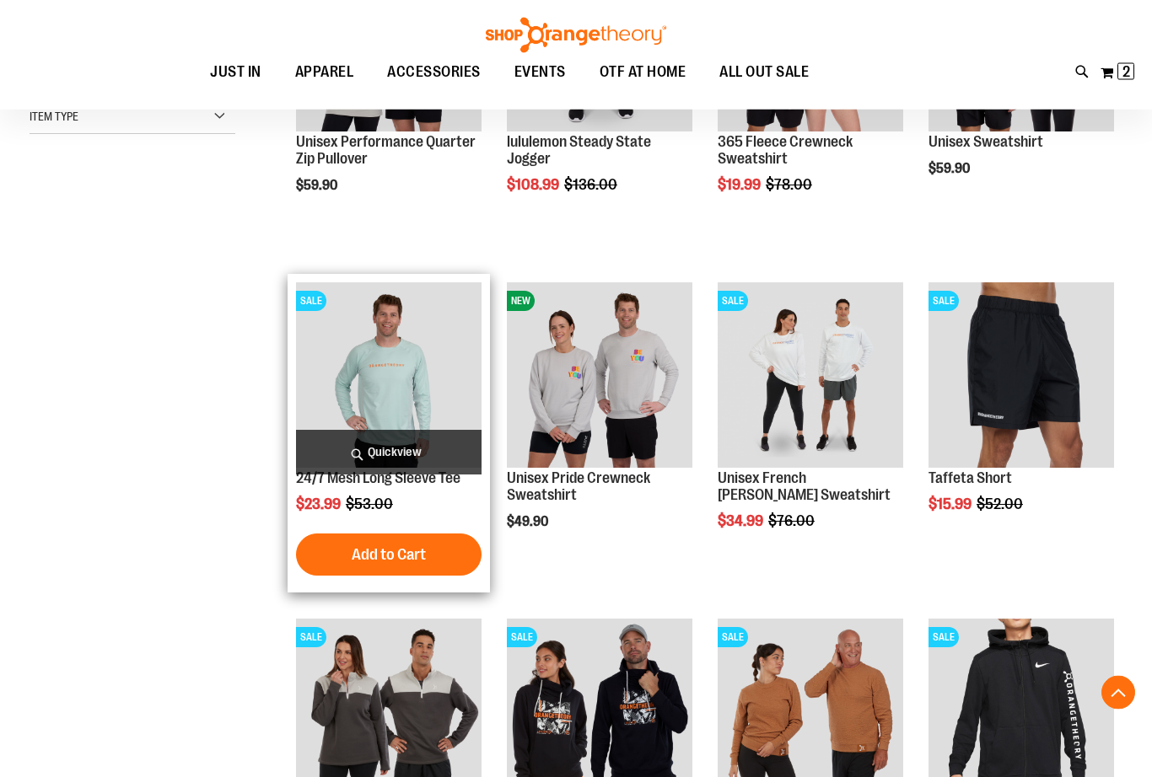
scroll to position [448, 0]
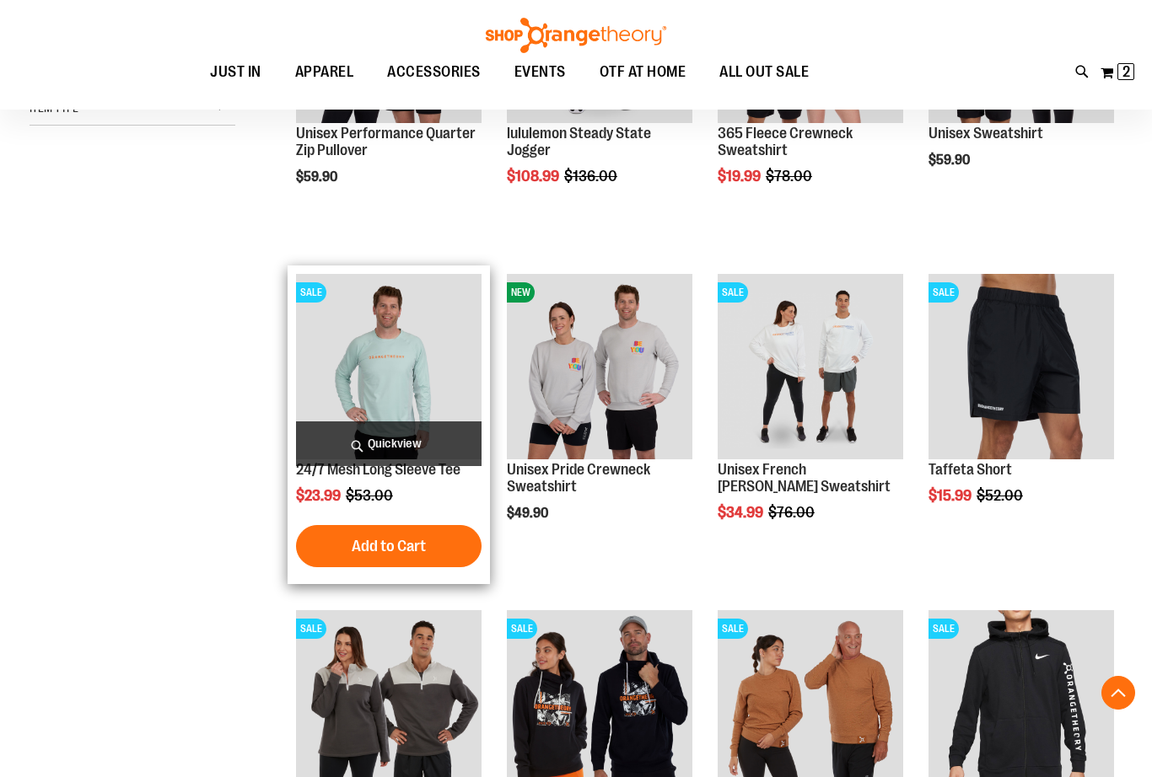
click at [377, 359] on img "product" at bounding box center [389, 367] width 186 height 186
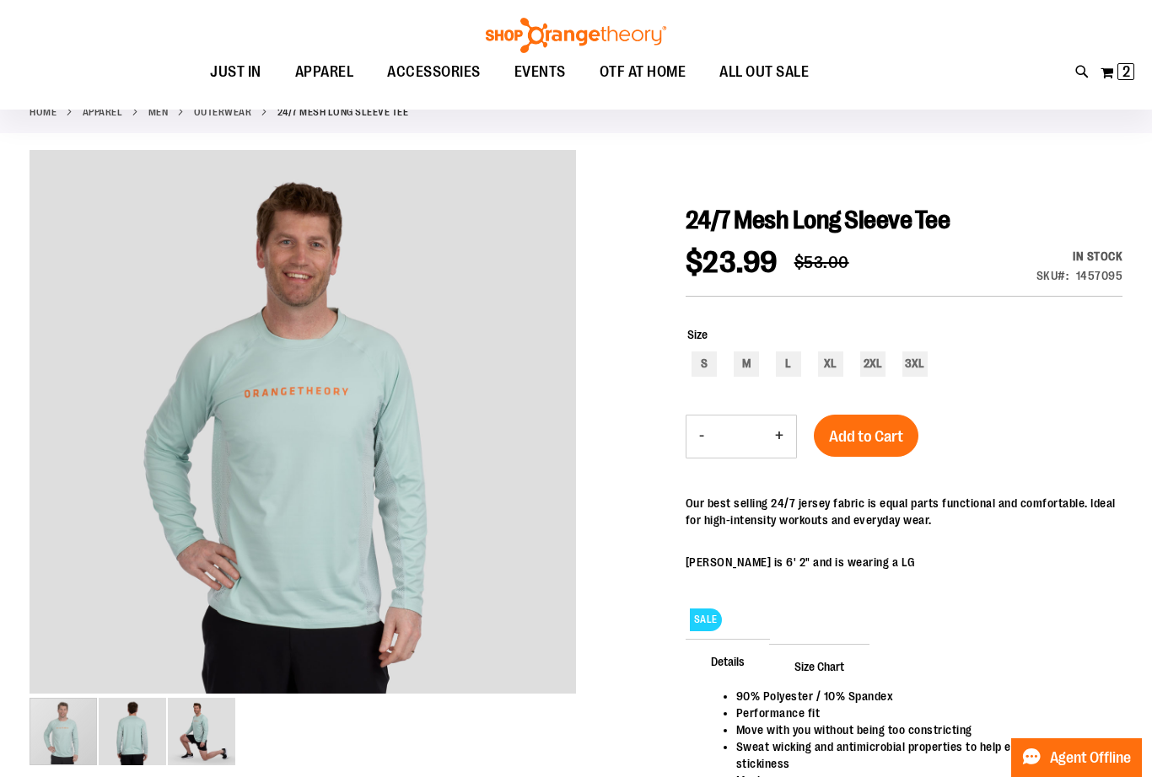
scroll to position [96, 0]
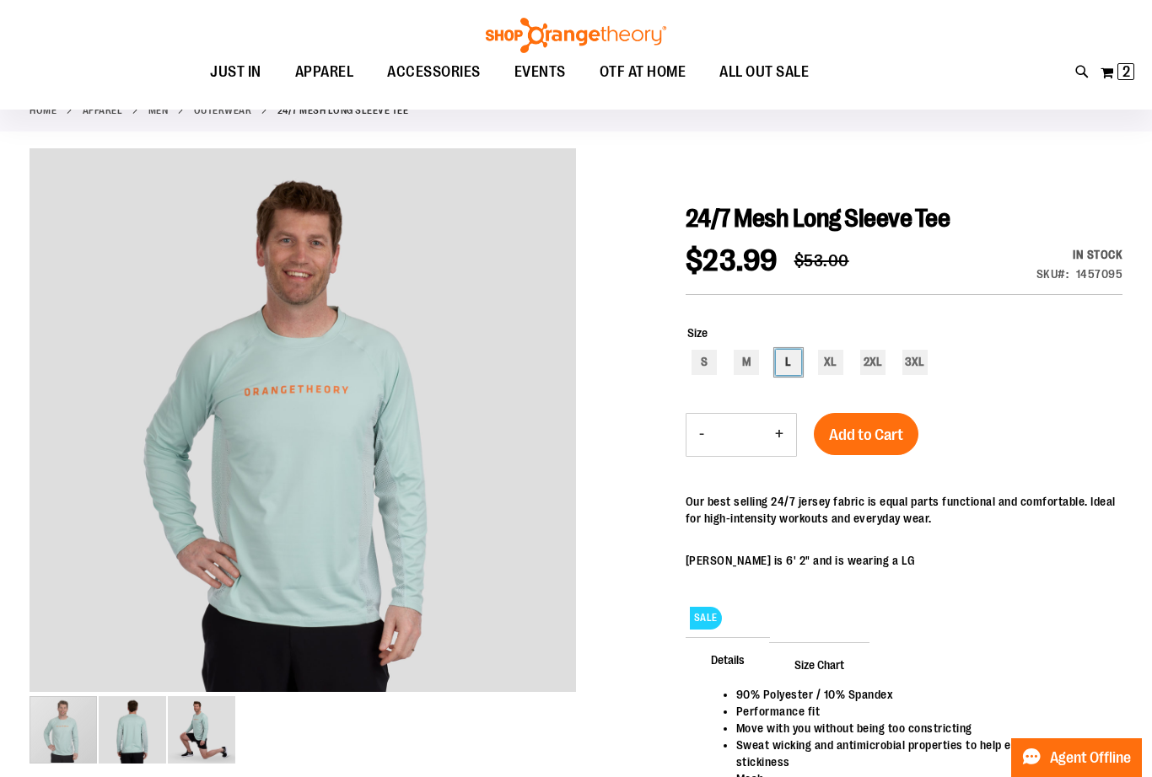
click at [787, 370] on div "L" at bounding box center [788, 362] width 25 height 25
type input "***"
click at [862, 434] on span "Add to Cart" at bounding box center [866, 435] width 74 height 19
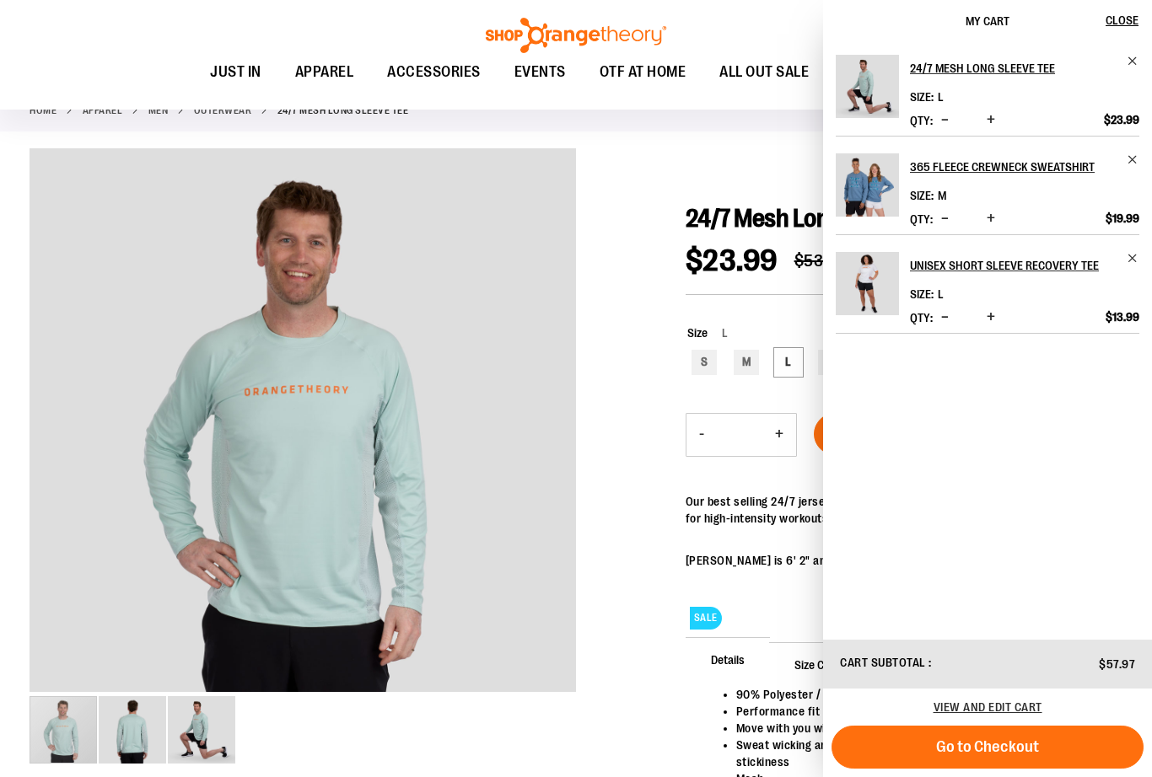
click at [220, 741] on img "image 3 of 3" at bounding box center [201, 730] width 67 height 67
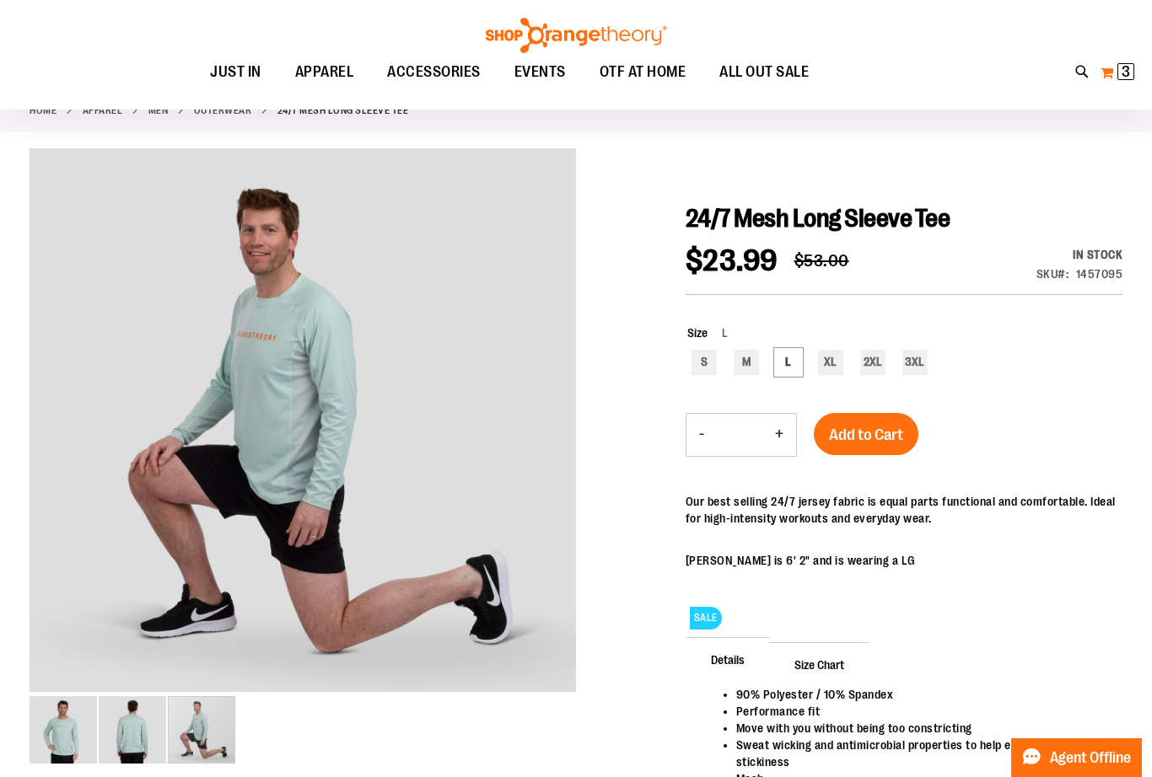
click at [1119, 66] on span "3 3 items" at bounding box center [1125, 71] width 17 height 17
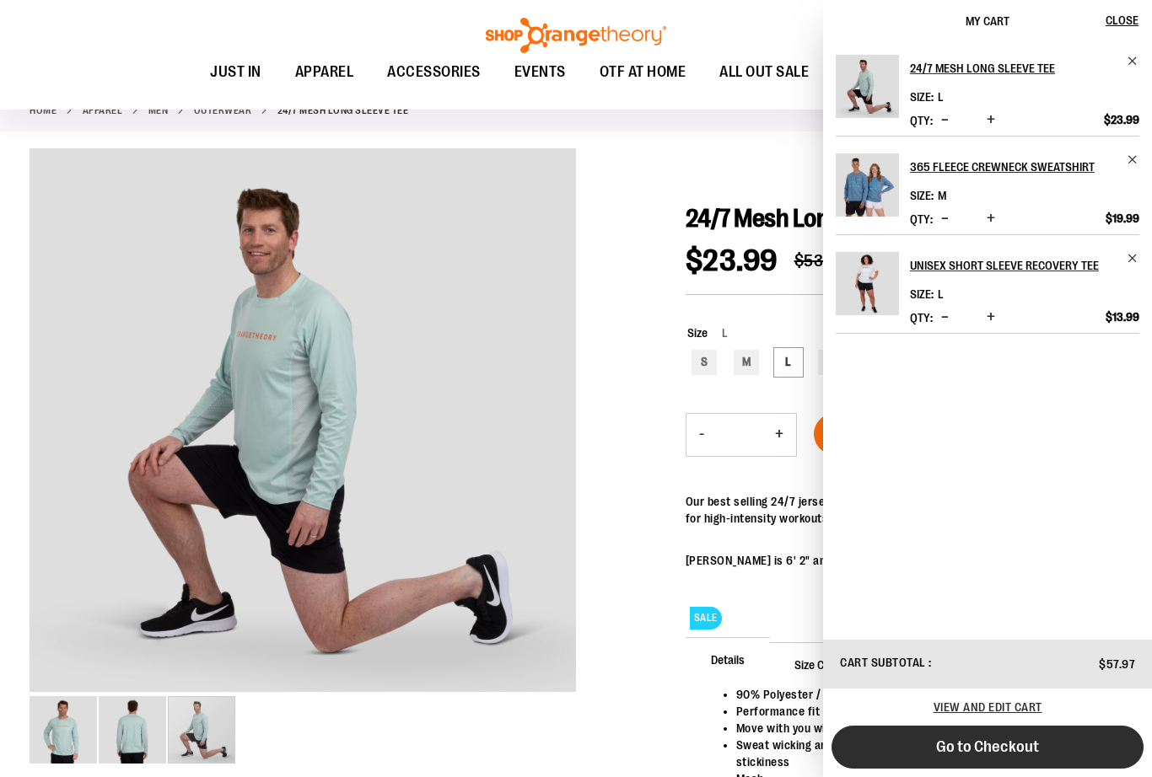
click at [972, 756] on span "Go to Checkout" at bounding box center [987, 747] width 103 height 19
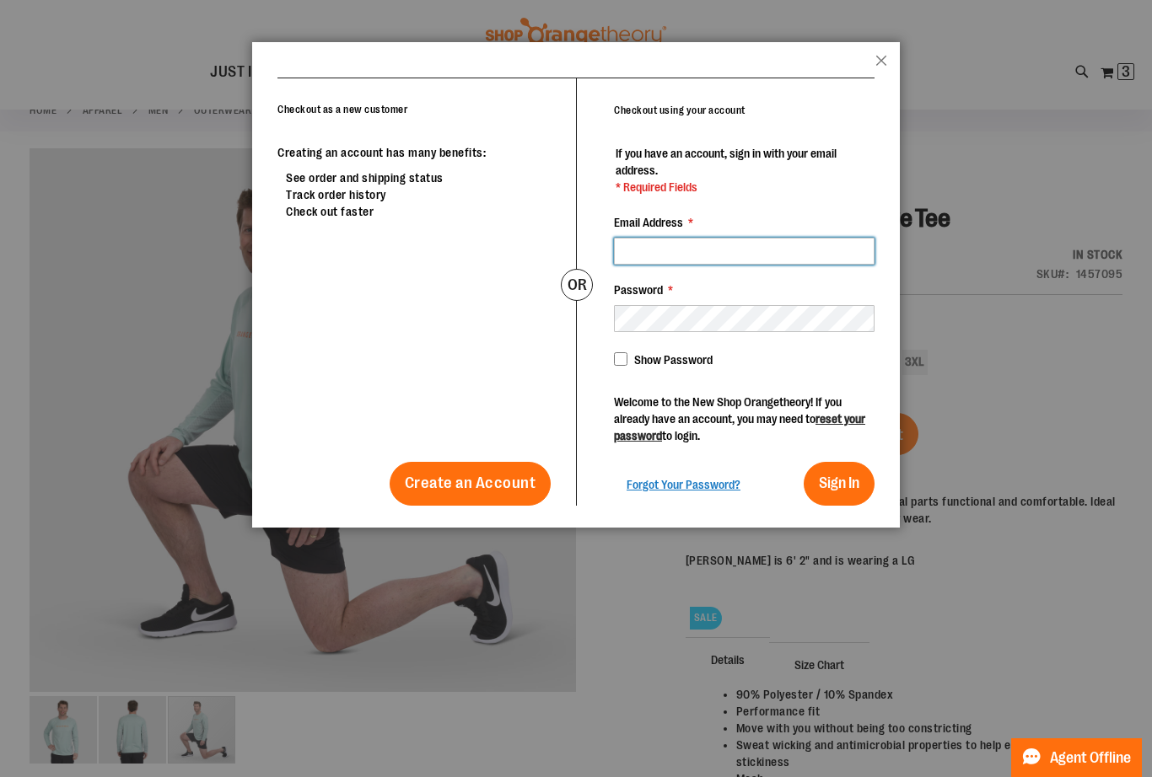
type input "**********"
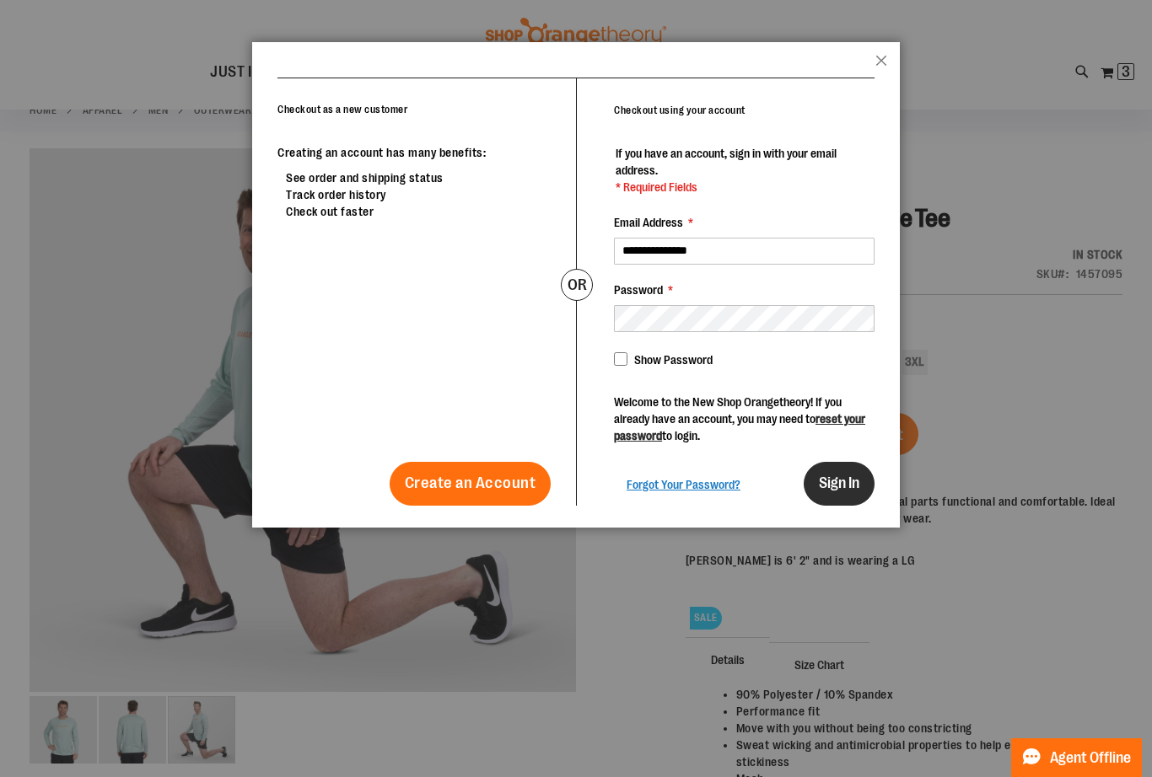
click at [852, 480] on span "Sign In" at bounding box center [839, 483] width 40 height 17
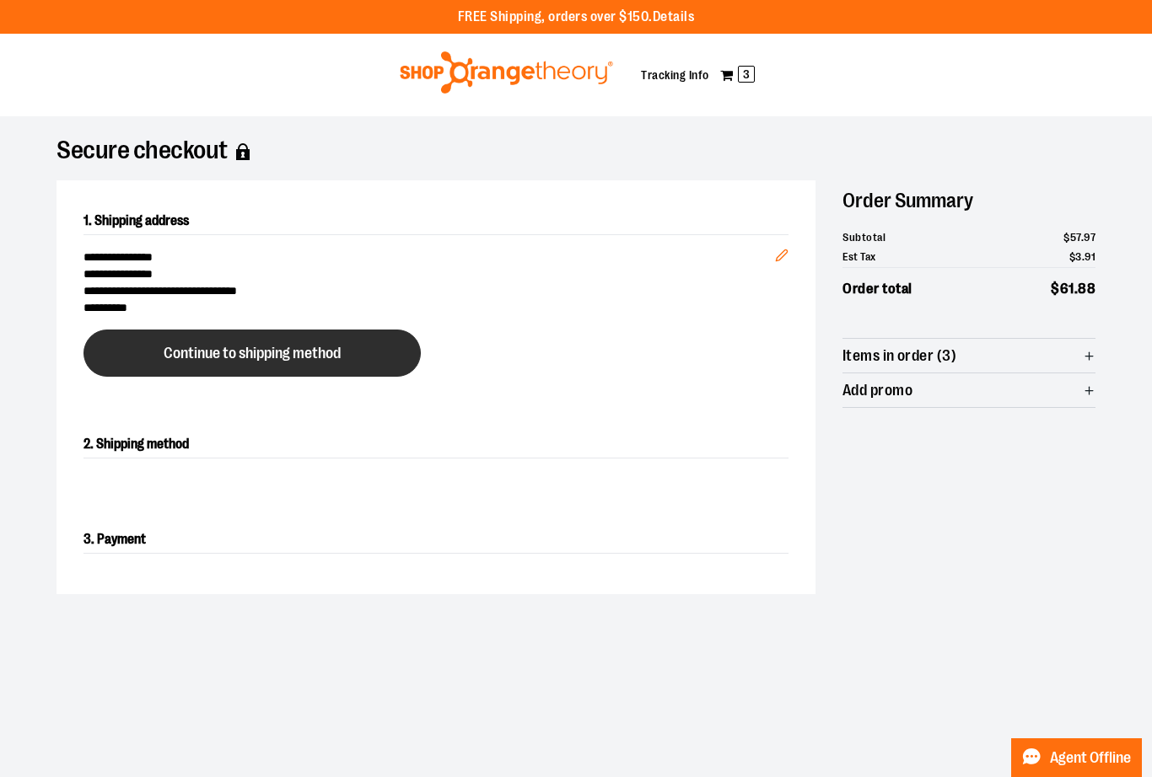
click at [398, 354] on button "Continue to shipping method" at bounding box center [251, 353] width 337 height 47
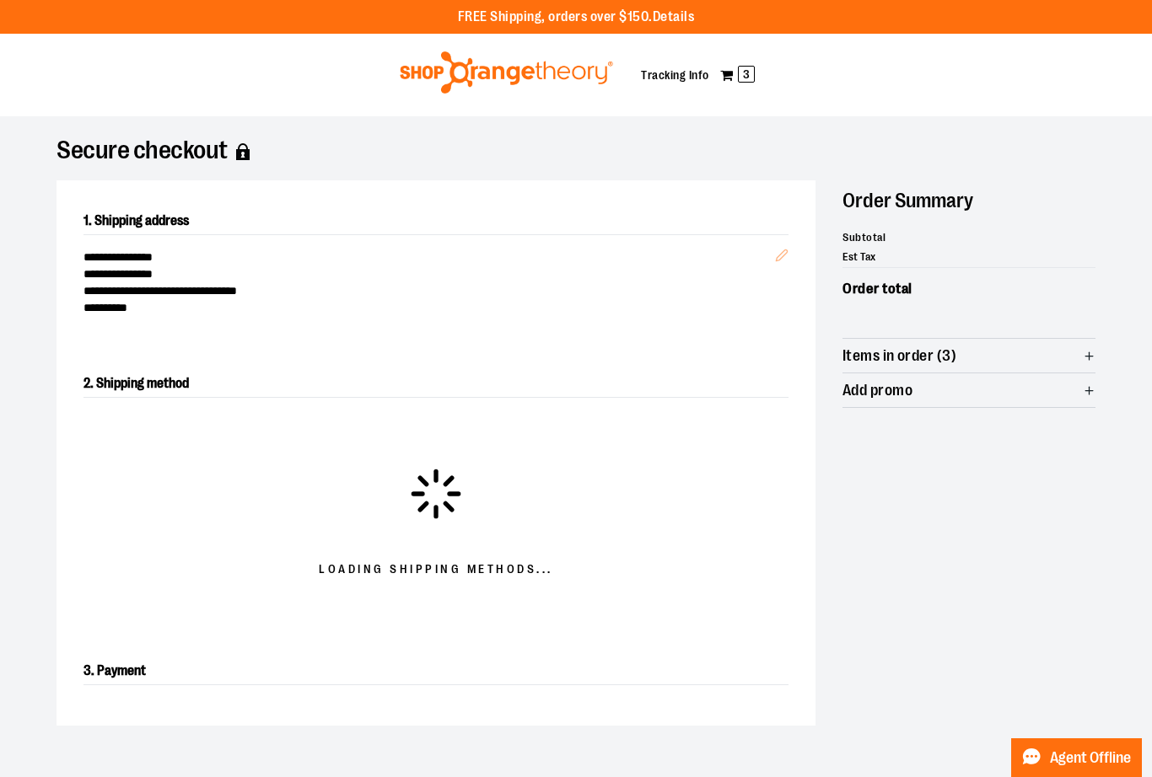
click at [1083, 356] on icon "button" at bounding box center [1089, 356] width 13 height 13
